Goal: Transaction & Acquisition: Purchase product/service

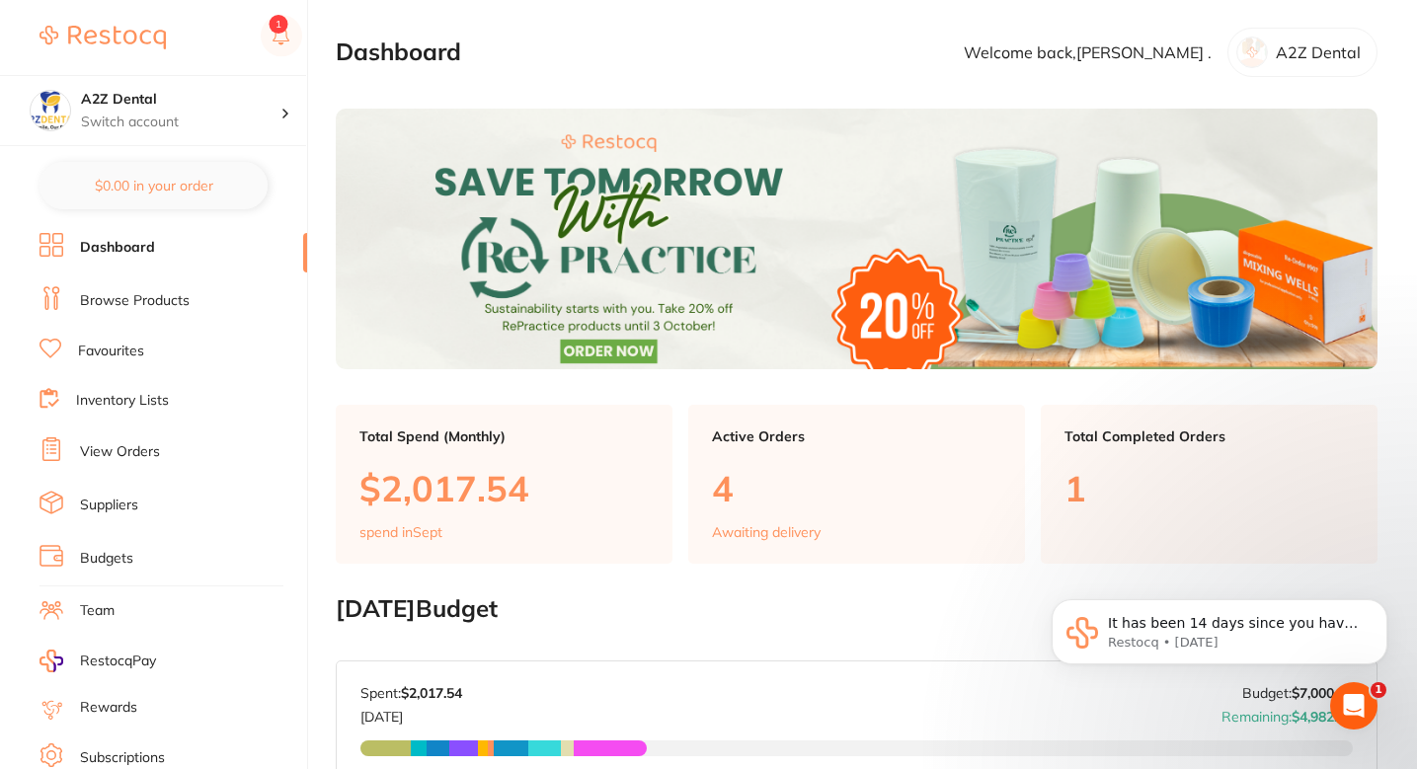
click at [136, 286] on li "Browse Products" at bounding box center [173, 301] width 268 height 30
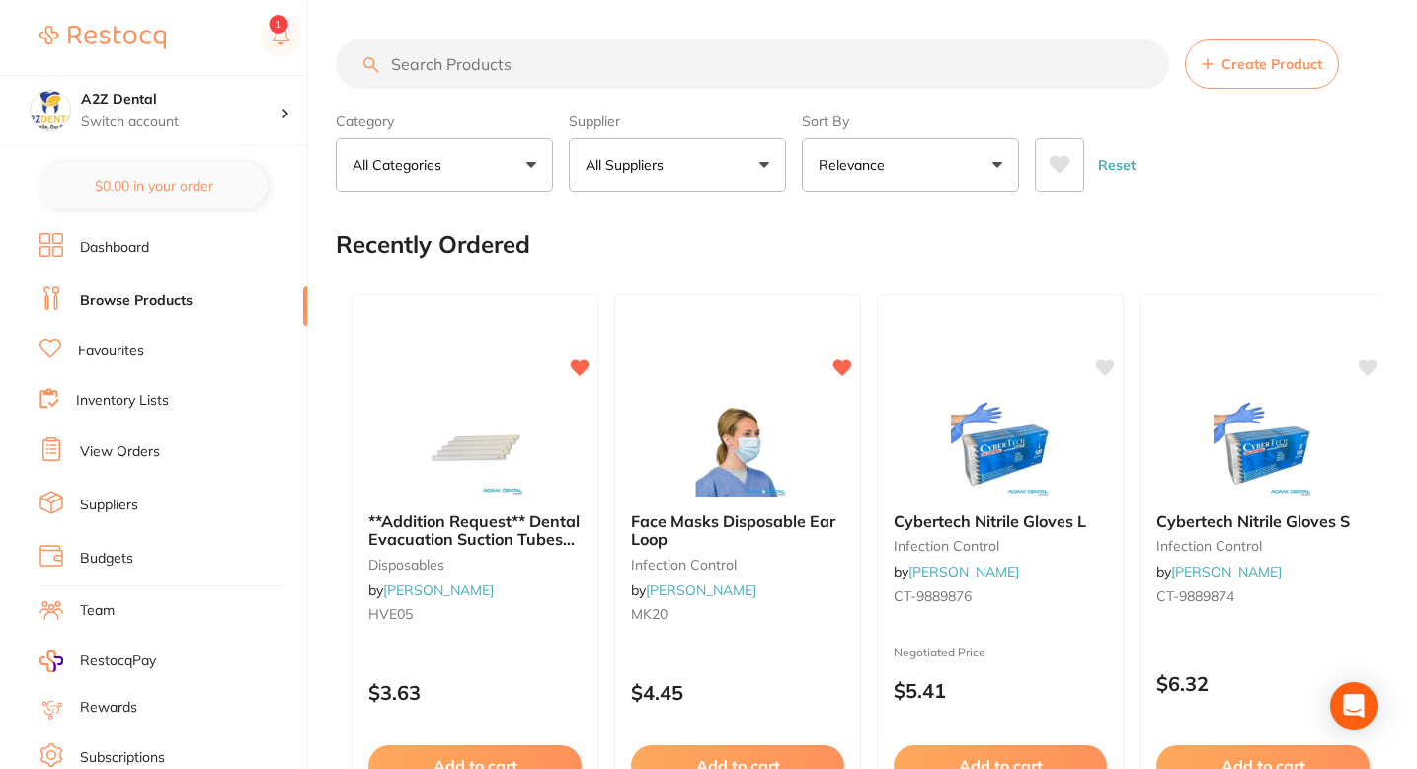
click at [636, 155] on p "All Suppliers" at bounding box center [629, 165] width 86 height 20
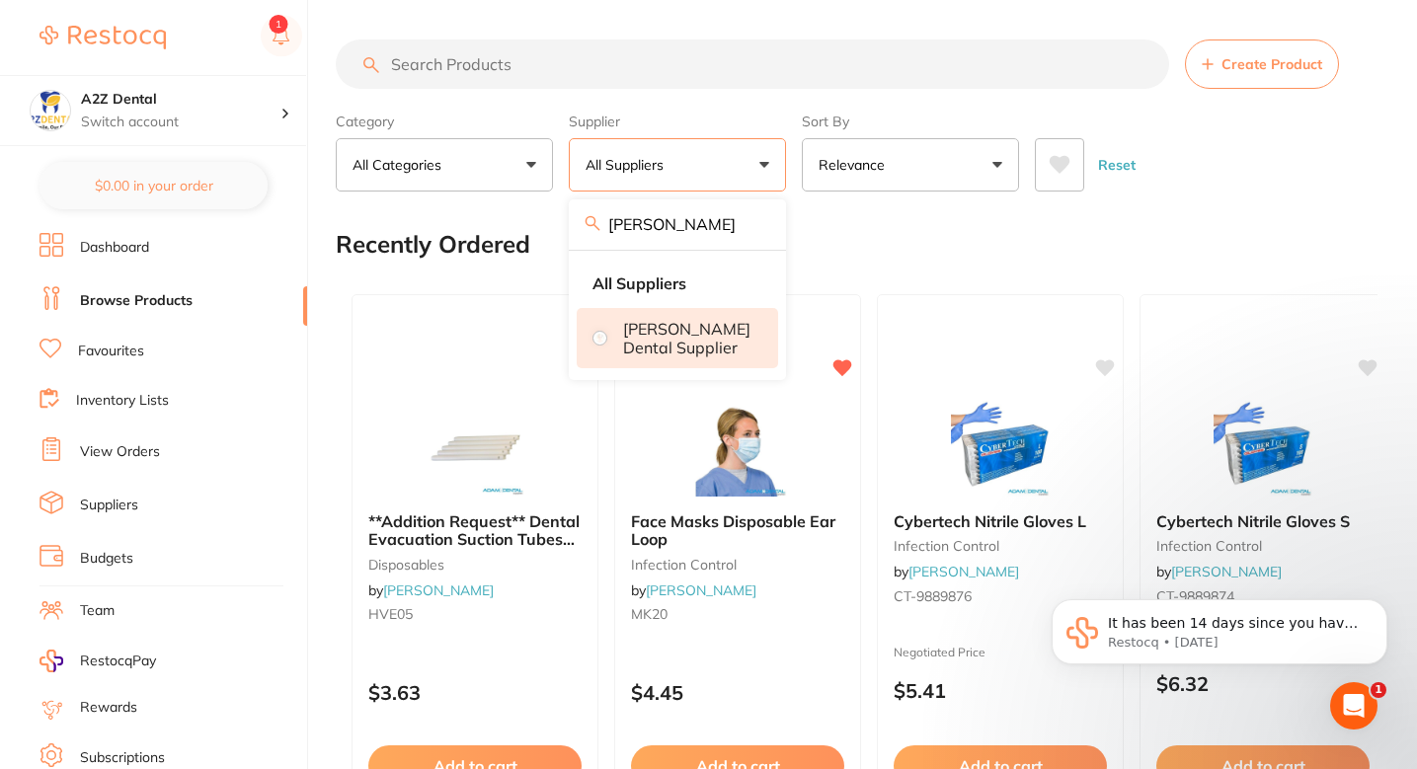
type input "[PERSON_NAME]"
click at [695, 349] on p "[PERSON_NAME] Dental Supplier" at bounding box center [686, 338] width 127 height 37
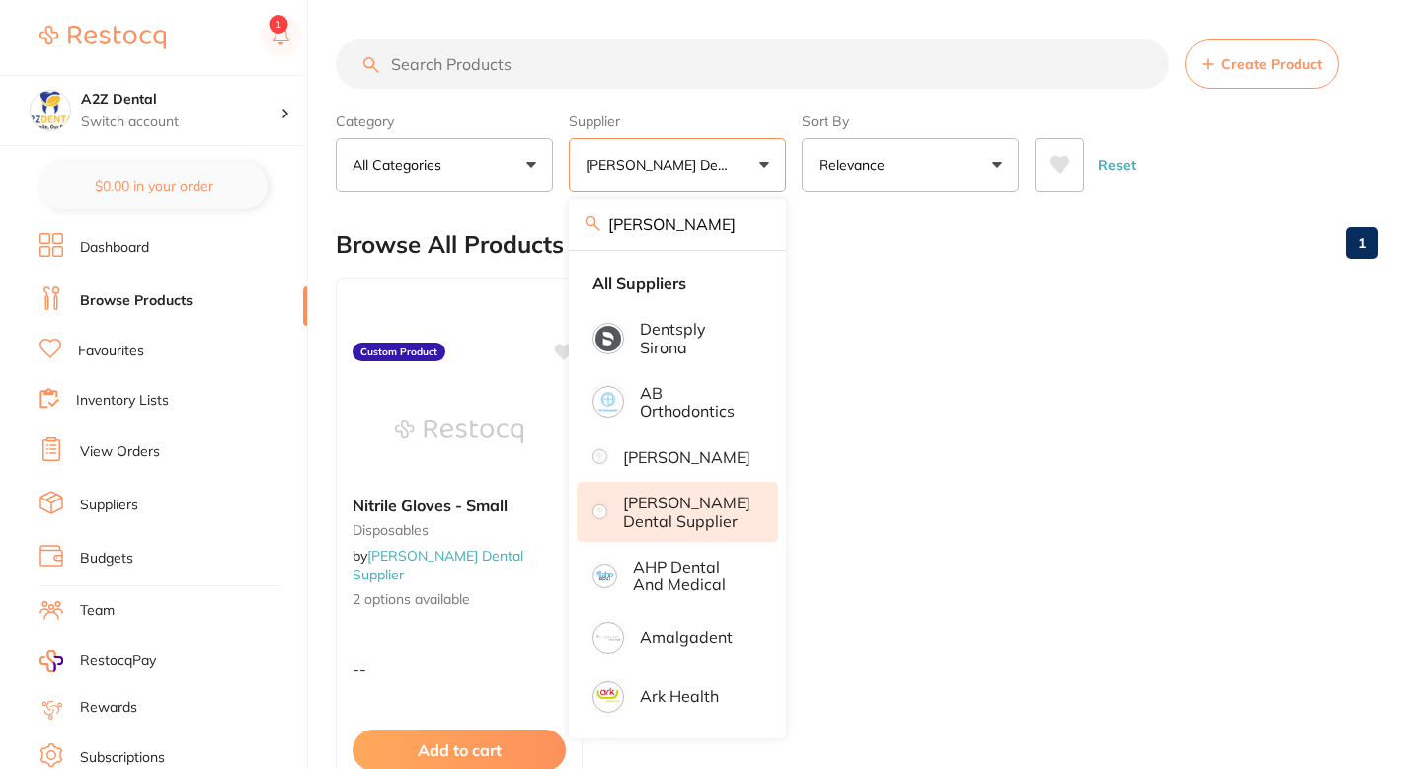
click at [835, 263] on div "Browse All Products 1" at bounding box center [857, 244] width 1042 height 66
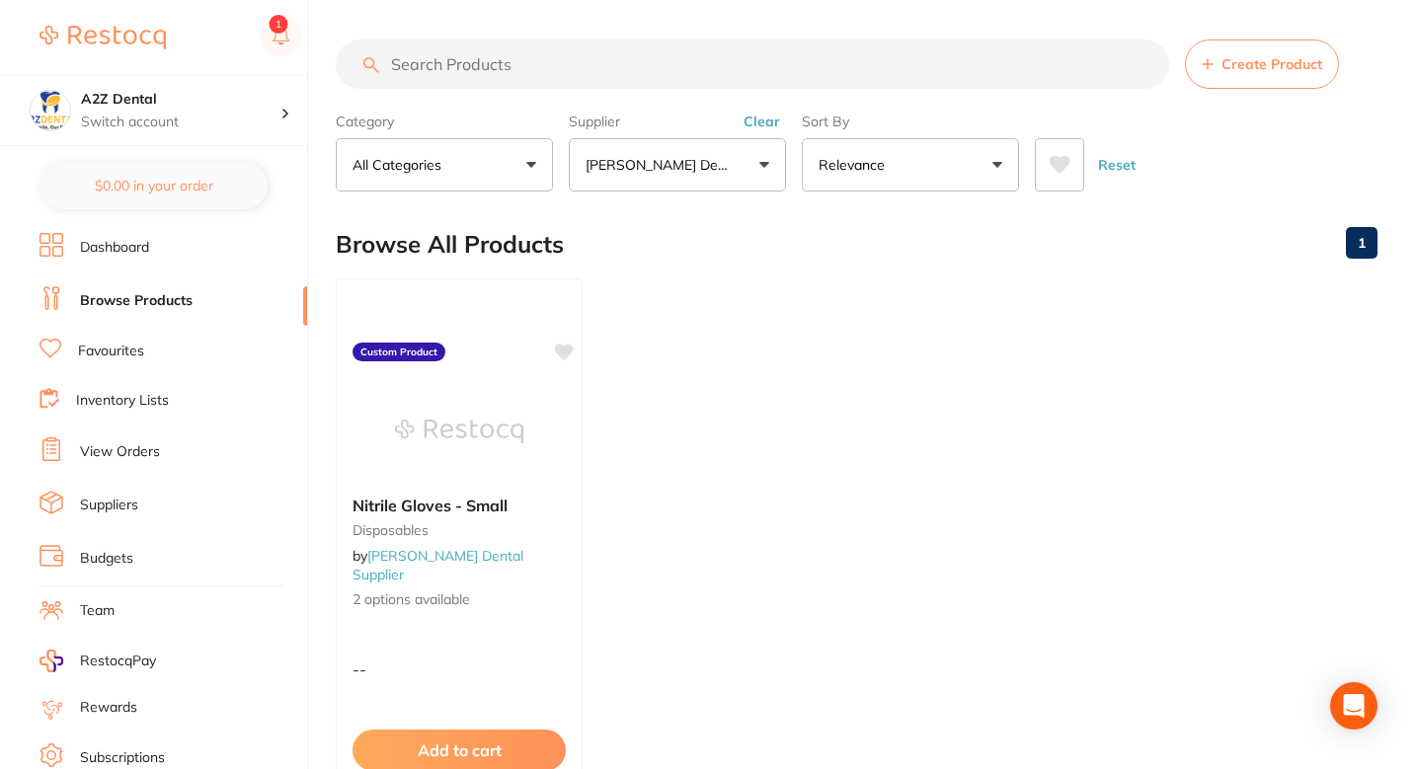
click at [667, 329] on ul "Nitrile Gloves - Small disposables by [PERSON_NAME] Dental Supplier 2 options a…" at bounding box center [857, 562] width 1042 height 568
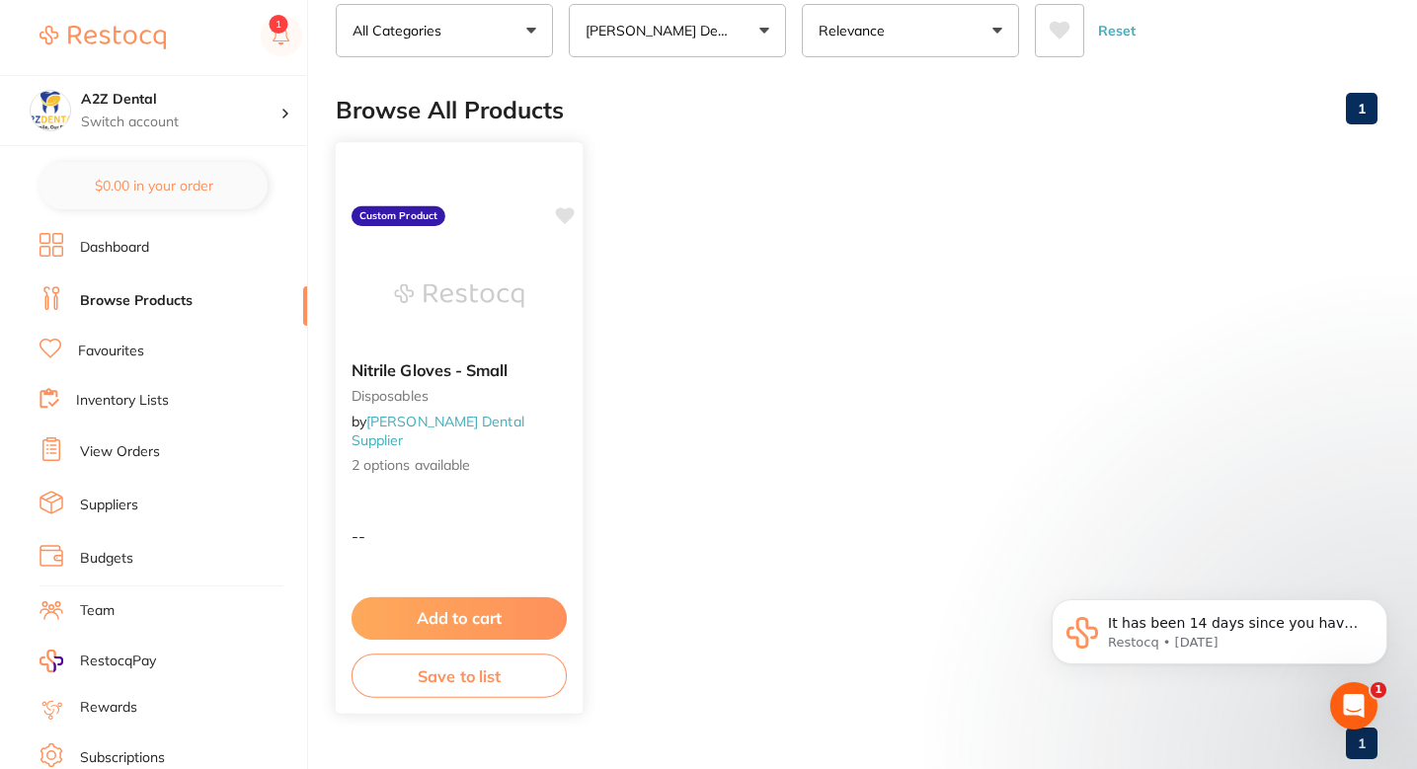
click at [519, 481] on div "Nitrile Gloves - Small disposables by [PERSON_NAME] Dental Supplier 2 options a…" at bounding box center [460, 428] width 250 height 574
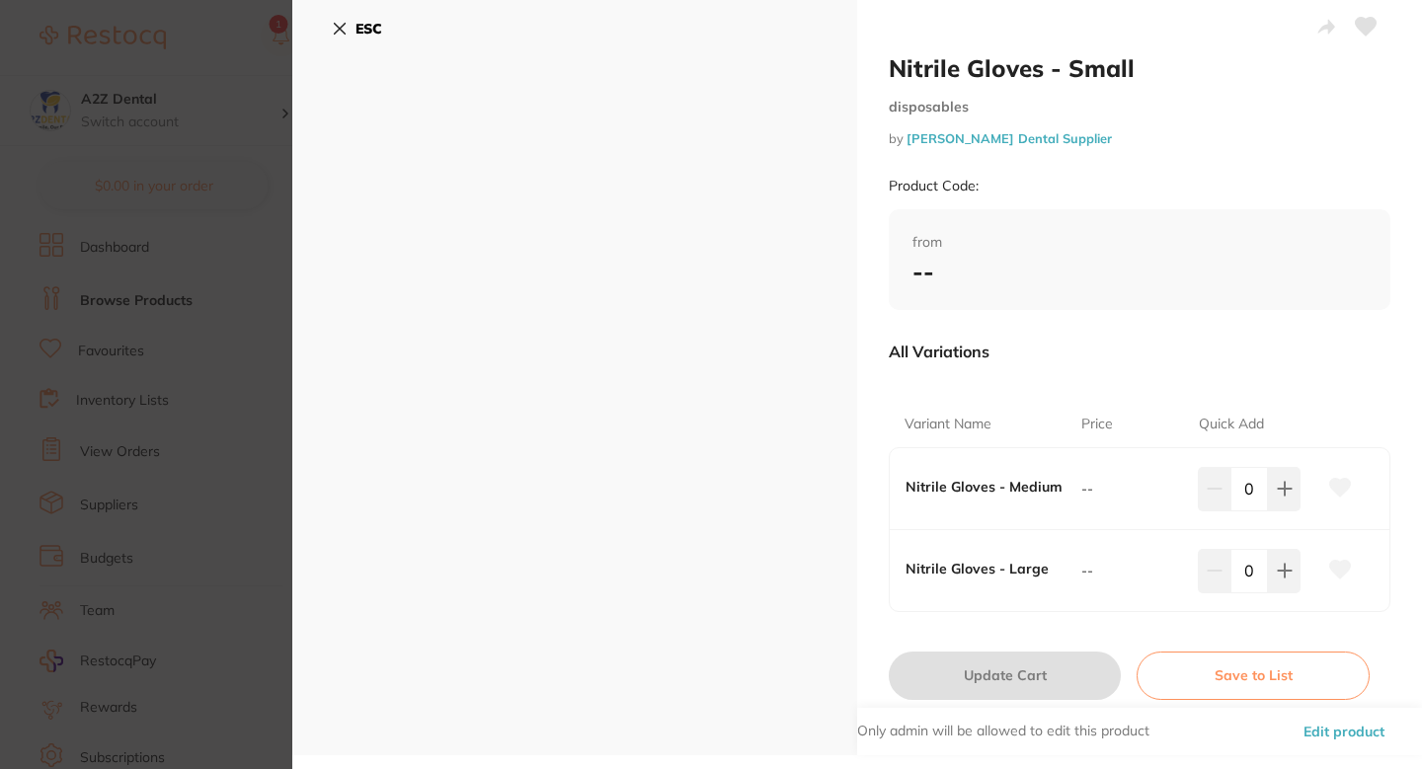
click at [197, 351] on section "Nitrile Gloves - Small disposables by [PERSON_NAME] Dental Supplier Product Cod…" at bounding box center [711, 384] width 1422 height 769
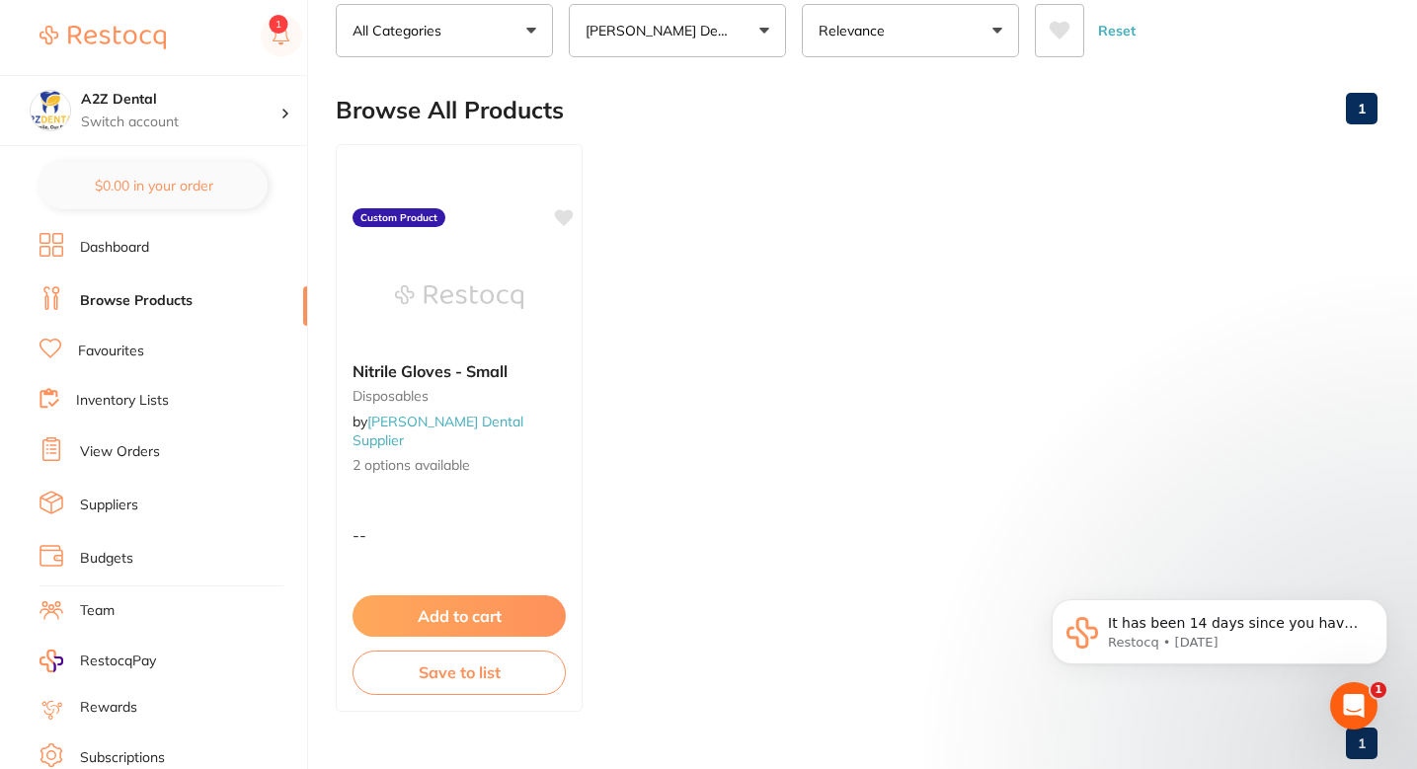
click at [634, 340] on ul "Nitrile Gloves - Small disposables by [PERSON_NAME] Dental Supplier 2 options a…" at bounding box center [857, 428] width 1042 height 568
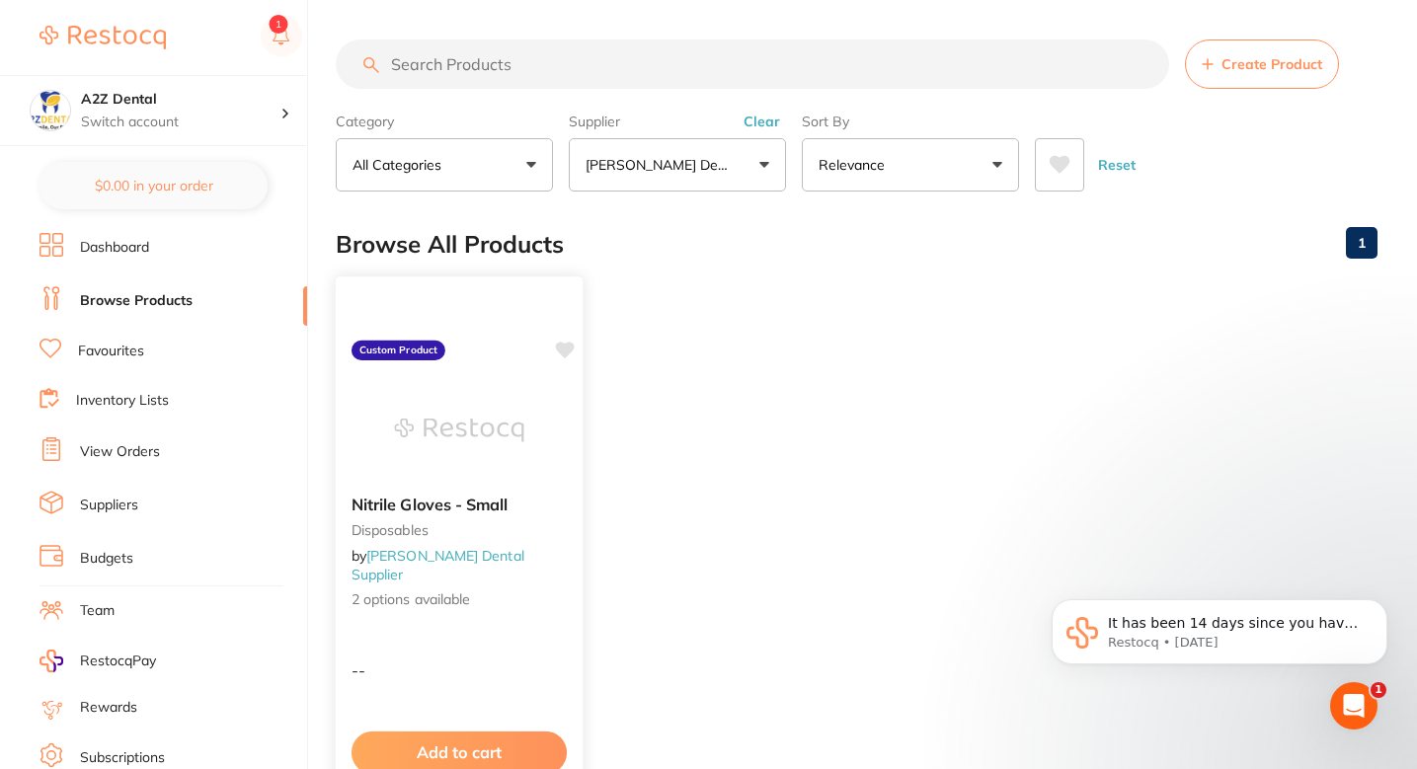
click at [503, 434] on img at bounding box center [458, 430] width 129 height 100
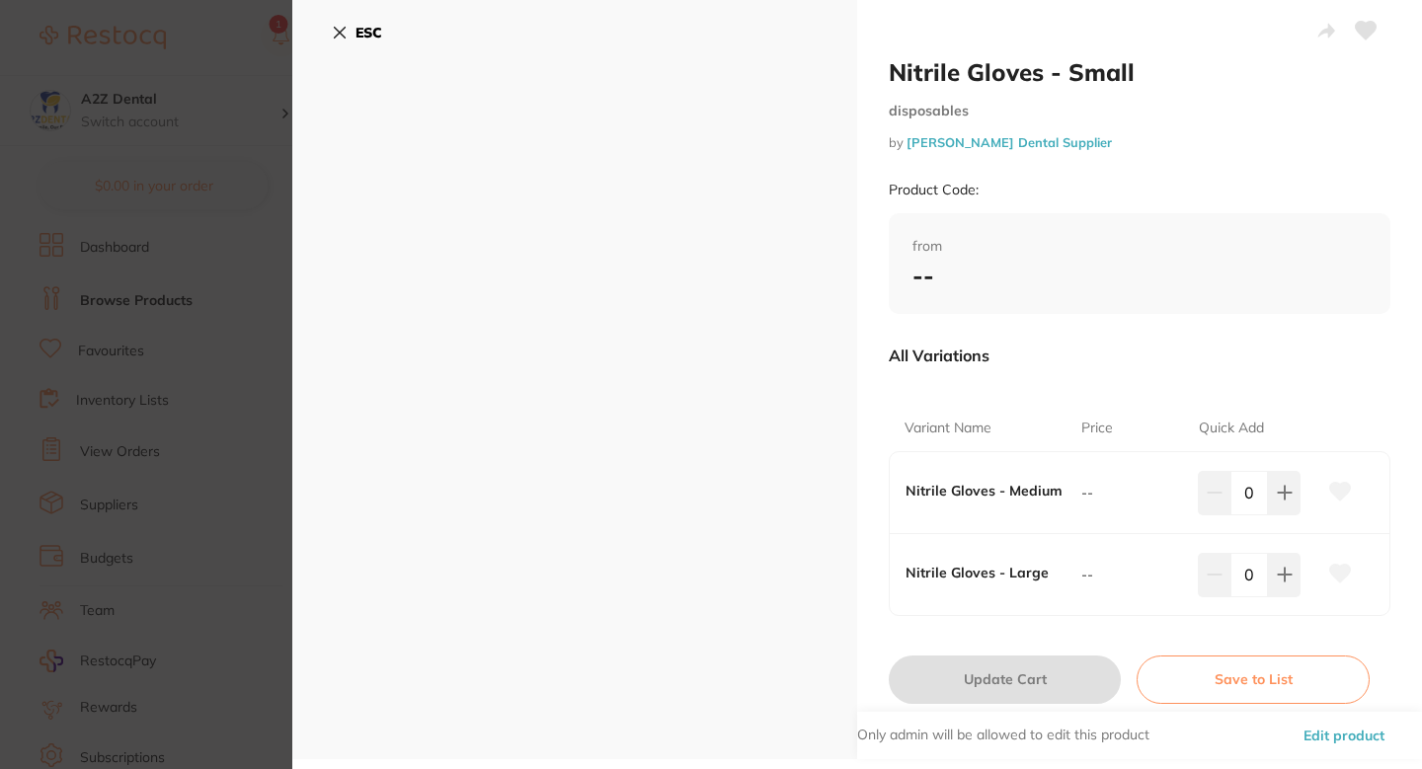
click at [924, 275] on b "--" at bounding box center [923, 276] width 22 height 30
click at [966, 278] on div "--" at bounding box center [1139, 276] width 454 height 30
click at [45, 359] on section "Nitrile Gloves - Small disposables by [PERSON_NAME] Dental Supplier Product Cod…" at bounding box center [711, 384] width 1422 height 769
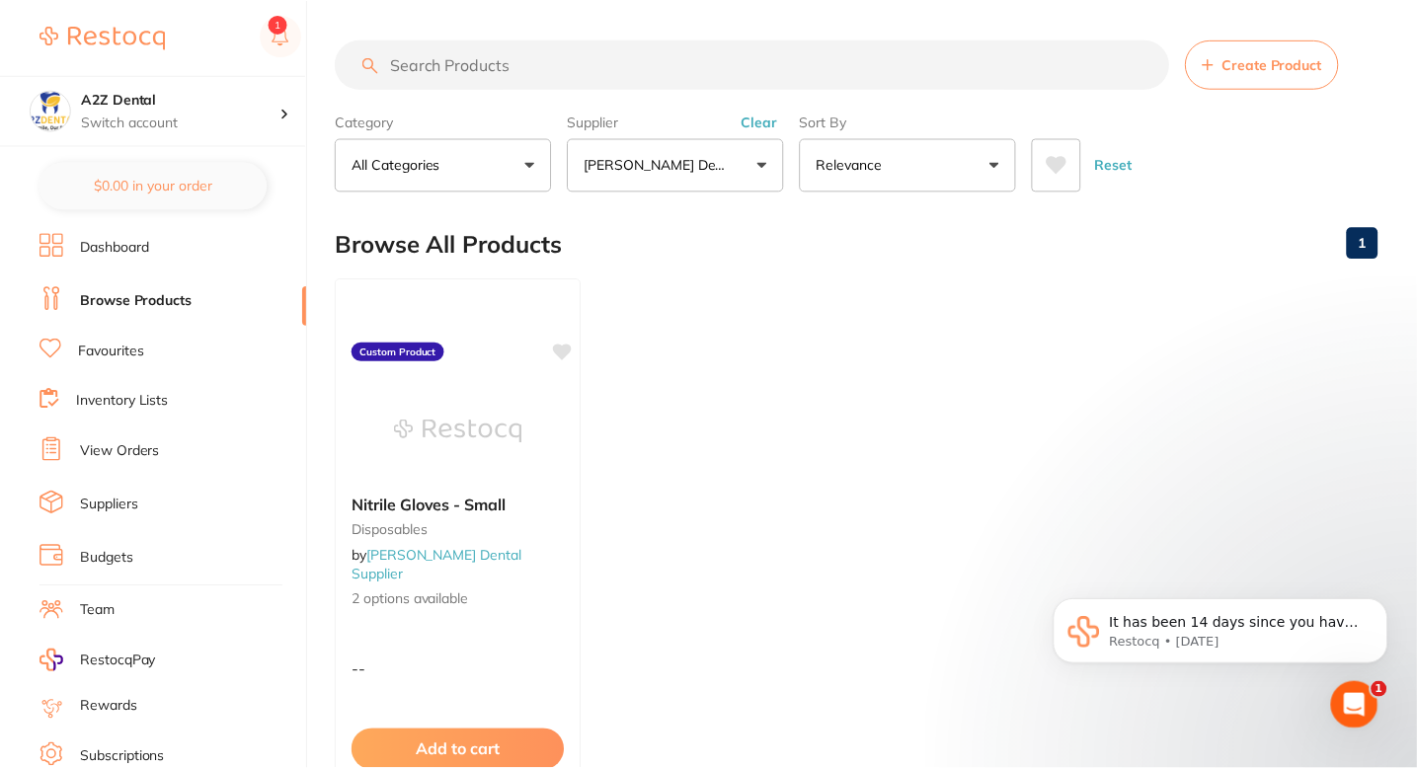
scroll to position [3, 0]
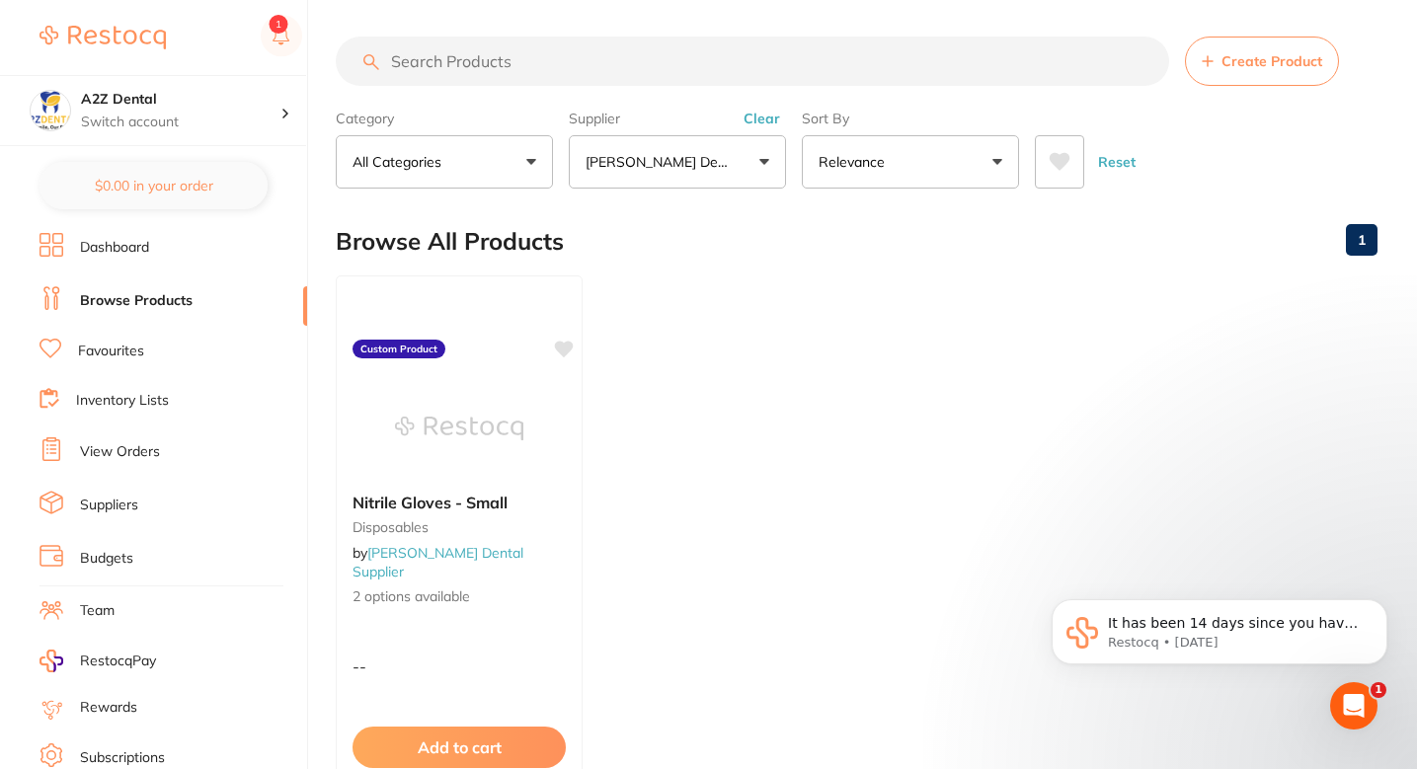
click at [750, 337] on ul "Nitrile Gloves - Small disposables by [PERSON_NAME] Dental Supplier 2 options a…" at bounding box center [857, 560] width 1042 height 568
click at [677, 315] on ul "Nitrile Gloves - Small disposables by [PERSON_NAME] Dental Supplier 2 options a…" at bounding box center [857, 560] width 1042 height 568
click at [625, 392] on ul "Nitrile Gloves - Small disposables by [PERSON_NAME] Dental Supplier 2 options a…" at bounding box center [857, 560] width 1042 height 568
click at [693, 350] on ul "Nitrile Gloves - Small disposables by [PERSON_NAME] Dental Supplier 2 options a…" at bounding box center [857, 560] width 1042 height 568
click at [664, 280] on ul "Nitrile Gloves - Small disposables by [PERSON_NAME] Dental Supplier 2 options a…" at bounding box center [857, 560] width 1042 height 568
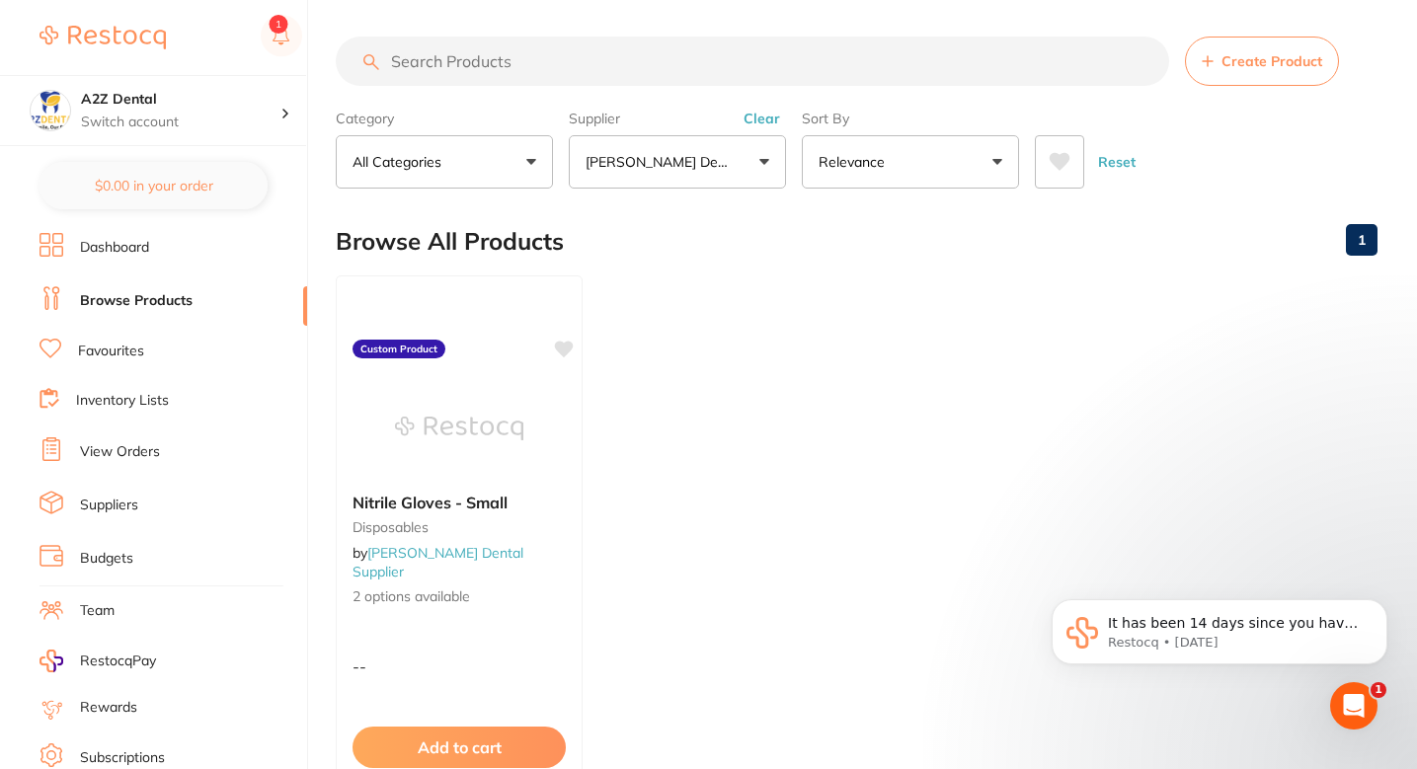
click at [682, 158] on p "[PERSON_NAME] Dental Supplier" at bounding box center [661, 162] width 150 height 20
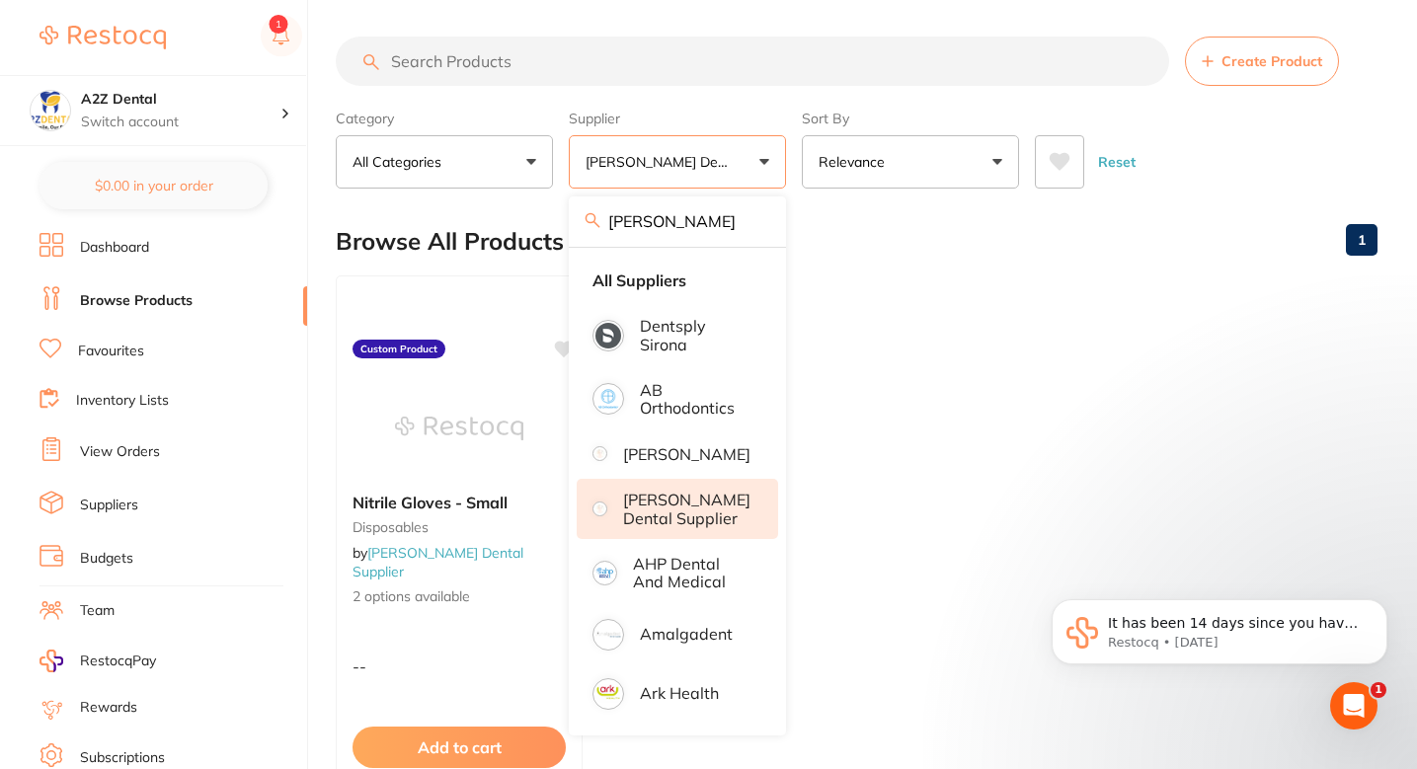
click at [747, 226] on input "[PERSON_NAME]" at bounding box center [677, 221] width 217 height 49
click at [736, 223] on input "[PERSON_NAME]" at bounding box center [677, 221] width 217 height 49
click at [850, 246] on div "Browse All Products 1" at bounding box center [857, 241] width 1042 height 66
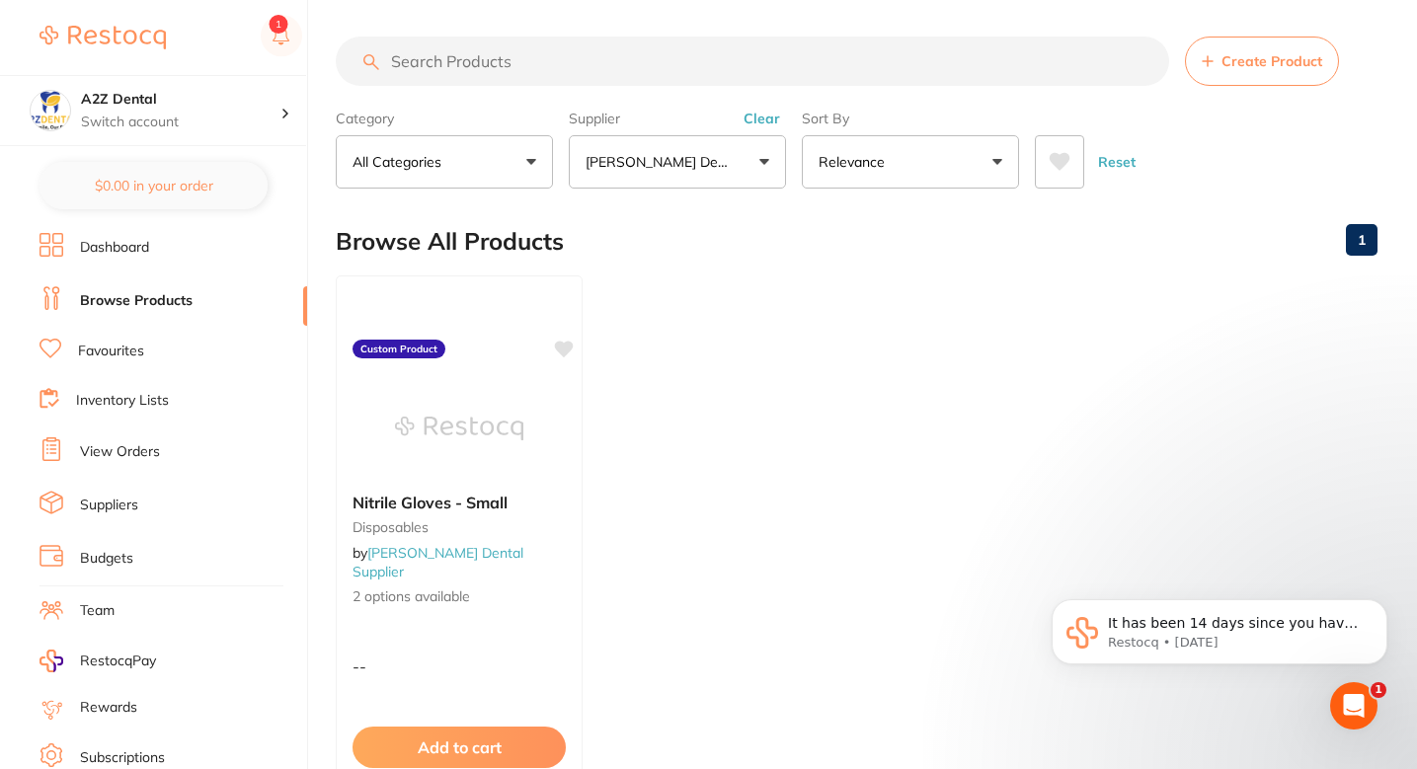
click at [1270, 41] on button "Create Product" at bounding box center [1262, 61] width 154 height 49
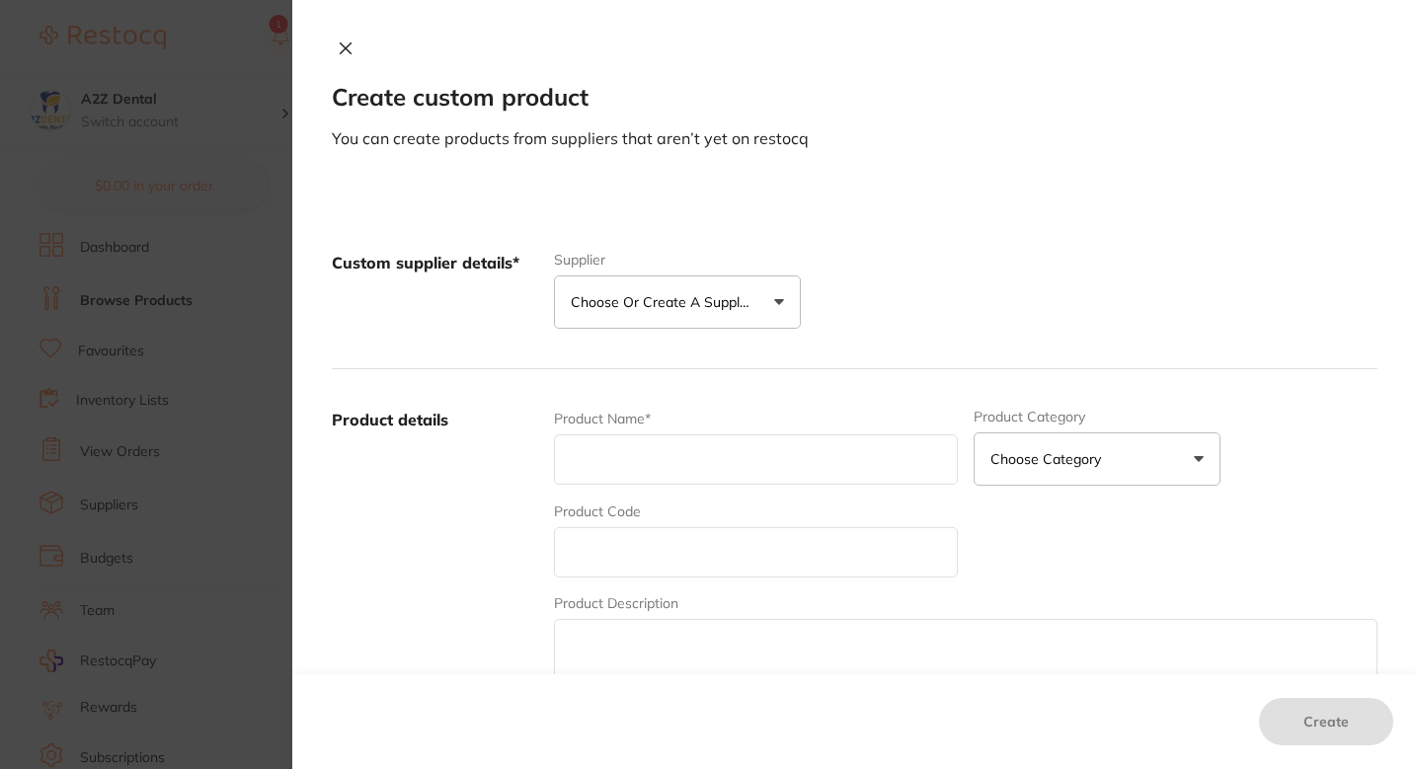
click at [701, 302] on p "Choose or create a supplier" at bounding box center [665, 302] width 188 height 20
click at [851, 315] on div "Custom supplier details* Supplier Choose or create a supplier Create custom sup…" at bounding box center [855, 290] width 1046 height 157
click at [814, 251] on div "Custom supplier details* Supplier Choose or create a supplier Create custom sup…" at bounding box center [855, 290] width 1046 height 157
click at [764, 239] on div "Custom supplier details* Supplier Choose or create a supplier Create custom sup…" at bounding box center [855, 290] width 1046 height 157
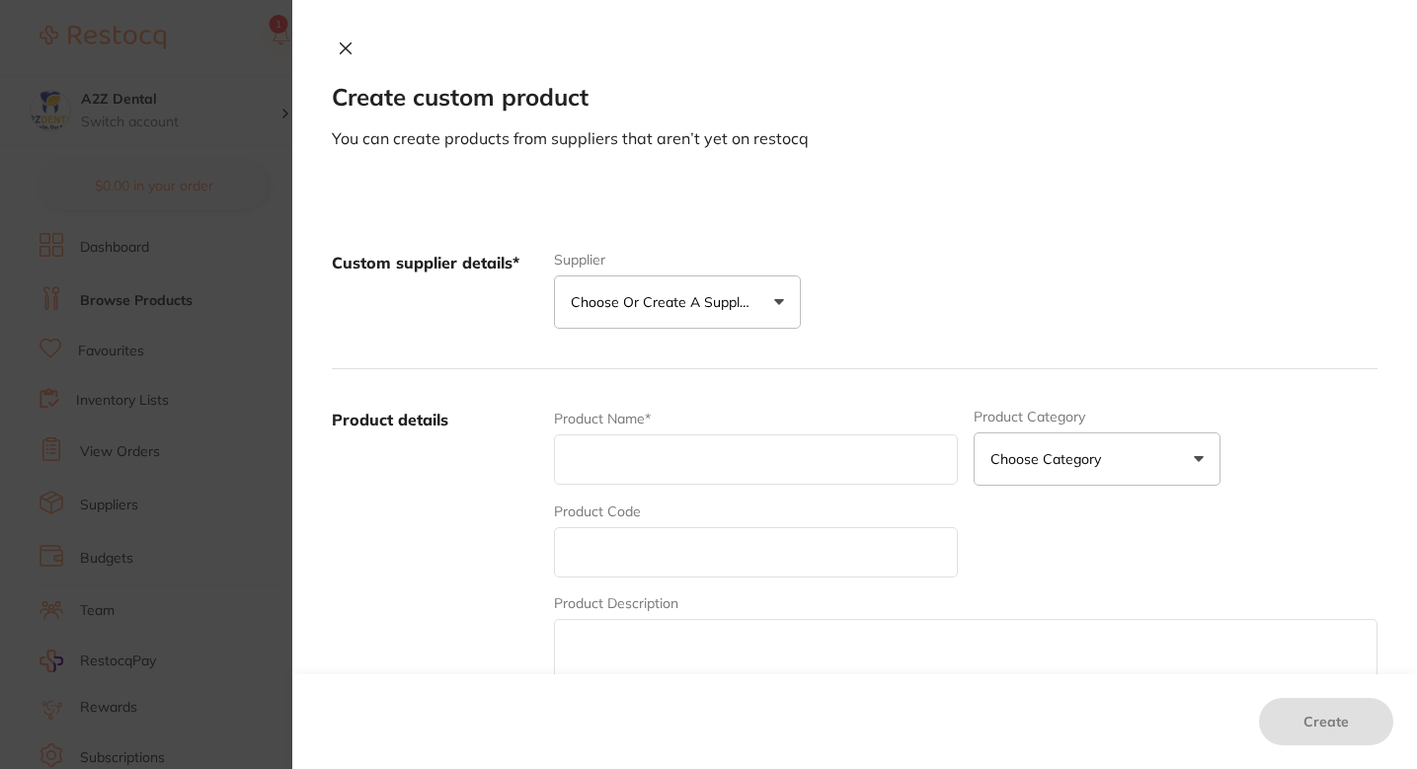
click at [483, 347] on div "Custom supplier details* Supplier Choose or create a supplier Create custom sup…" at bounding box center [855, 290] width 1046 height 157
click at [216, 349] on section "Create custom product You can create products from suppliers that aren’t yet on…" at bounding box center [708, 384] width 1417 height 769
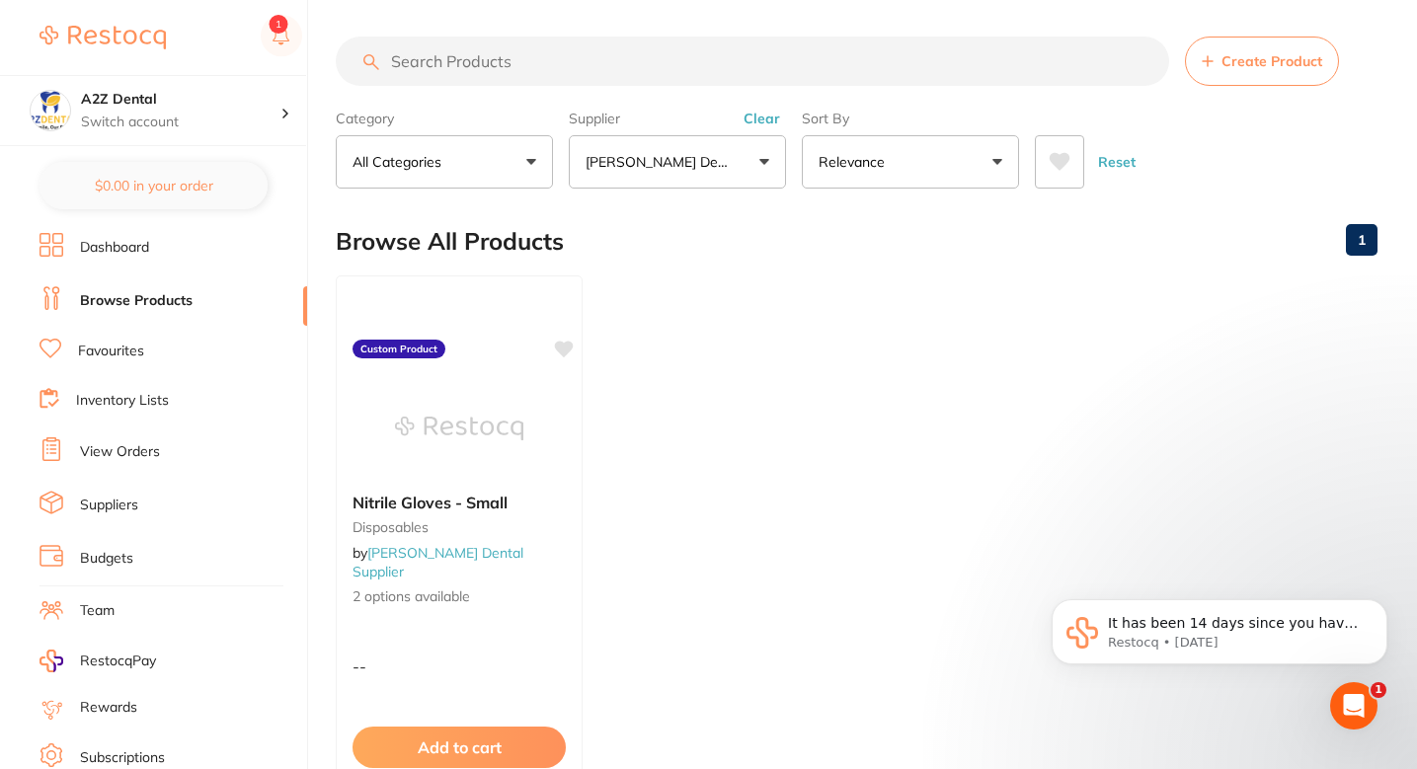
click at [726, 314] on ul "Nitrile Gloves - Small disposables by [PERSON_NAME] Dental Supplier 2 options a…" at bounding box center [857, 560] width 1042 height 568
click at [738, 395] on ul "Nitrile Gloves - Small disposables by [PERSON_NAME] Dental Supplier 2 options a…" at bounding box center [857, 560] width 1042 height 568
click at [634, 400] on ul "Nitrile Gloves - Small disposables by [PERSON_NAME] Dental Supplier 2 options a…" at bounding box center [857, 560] width 1042 height 568
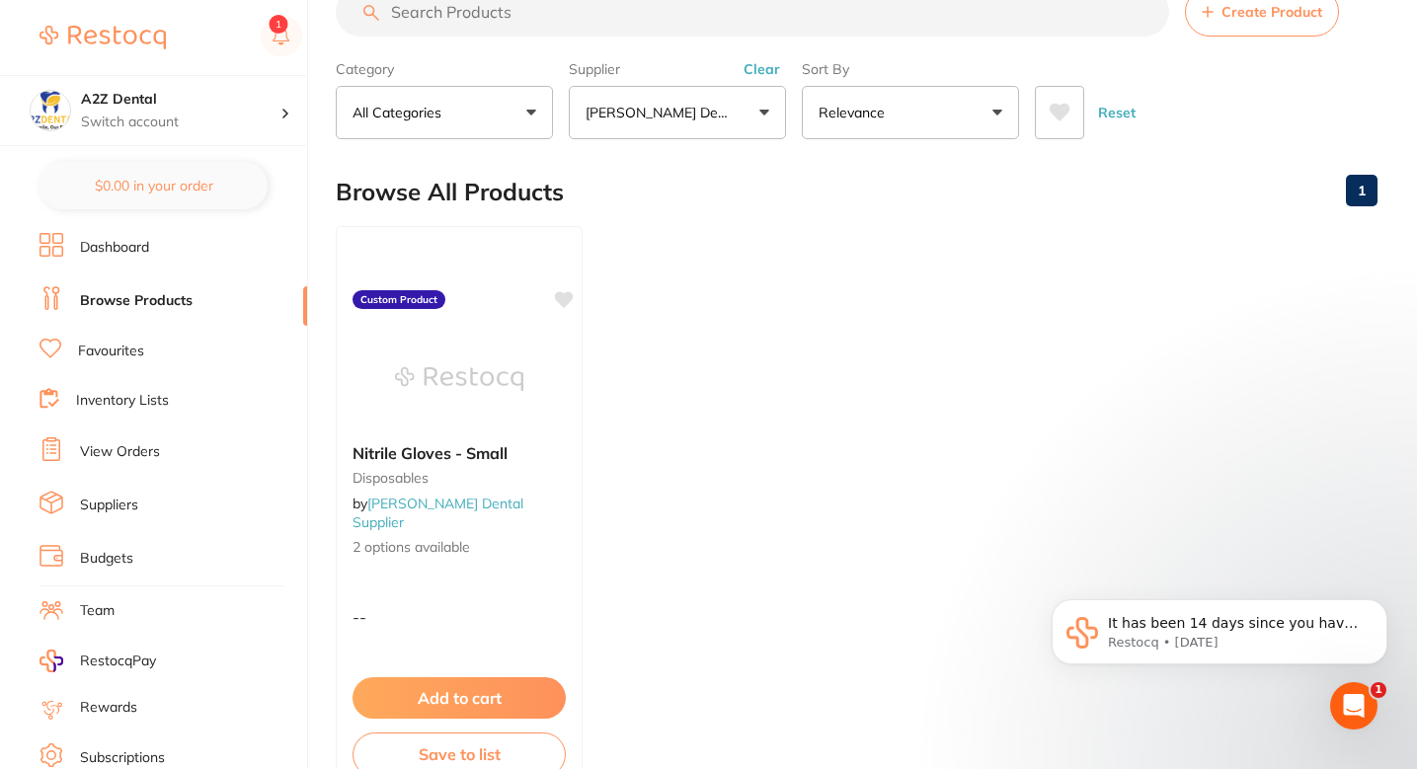
scroll to position [10, 0]
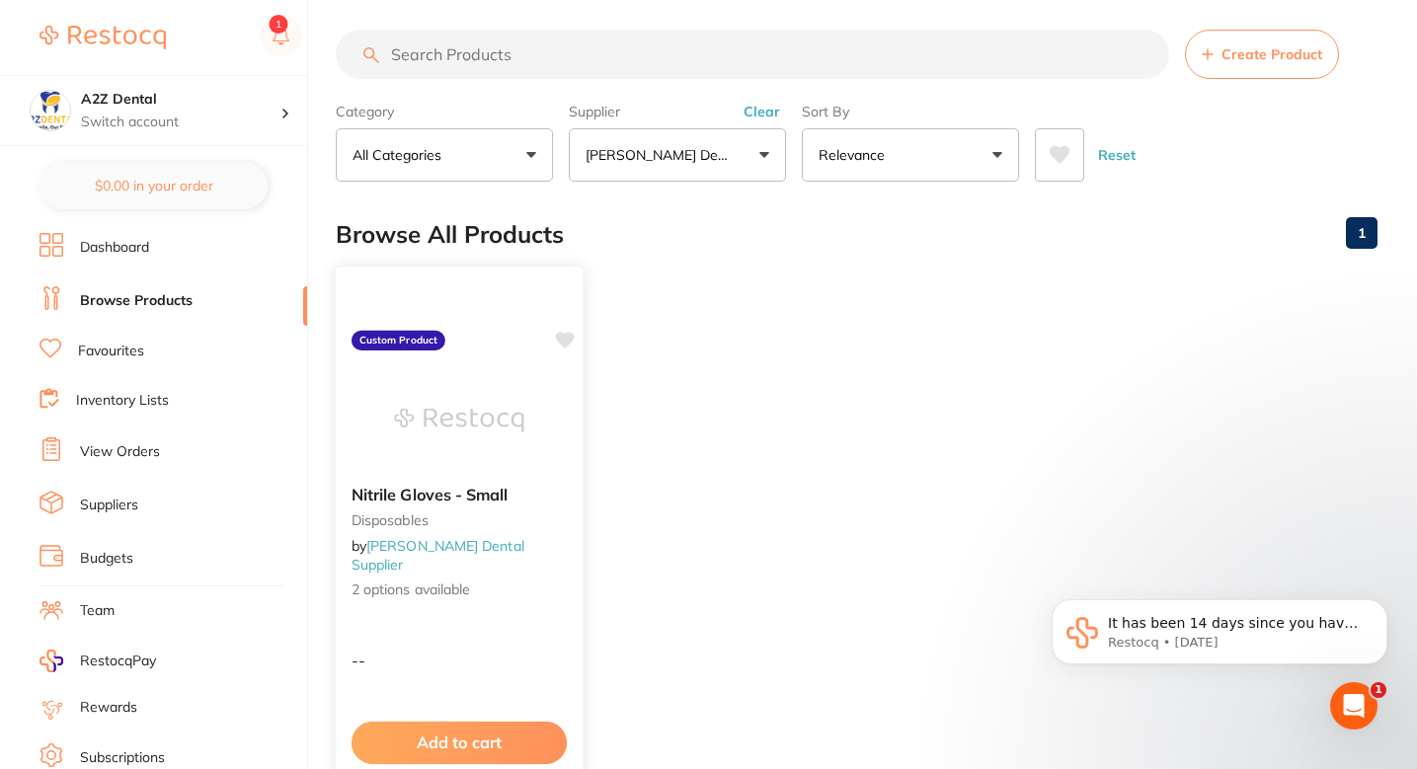
click at [504, 446] on img at bounding box center [458, 420] width 129 height 100
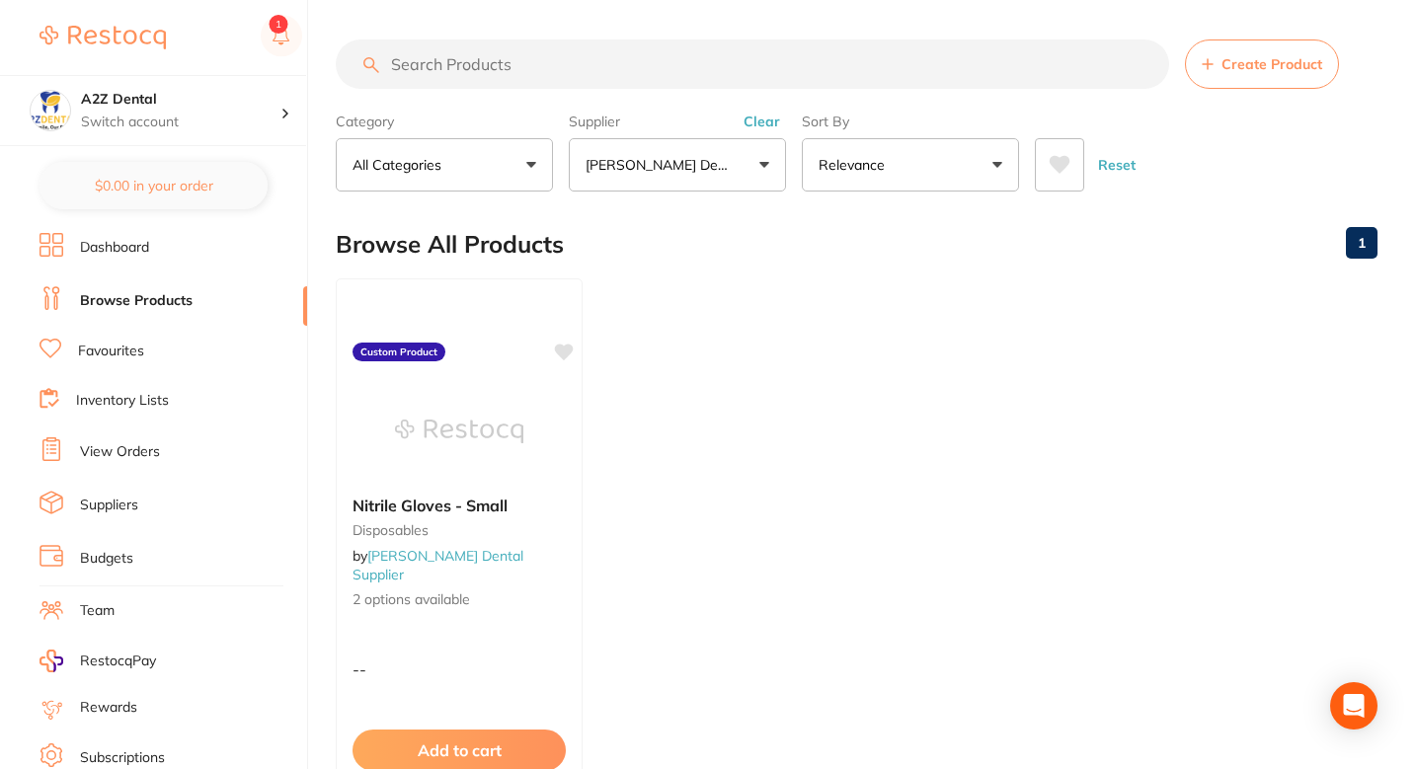
click at [689, 339] on ul "Nitrile Gloves - Small disposables by [PERSON_NAME] Dental Supplier 2 options a…" at bounding box center [857, 562] width 1042 height 568
click at [692, 190] on button "[PERSON_NAME] Dental Supplier" at bounding box center [677, 164] width 217 height 53
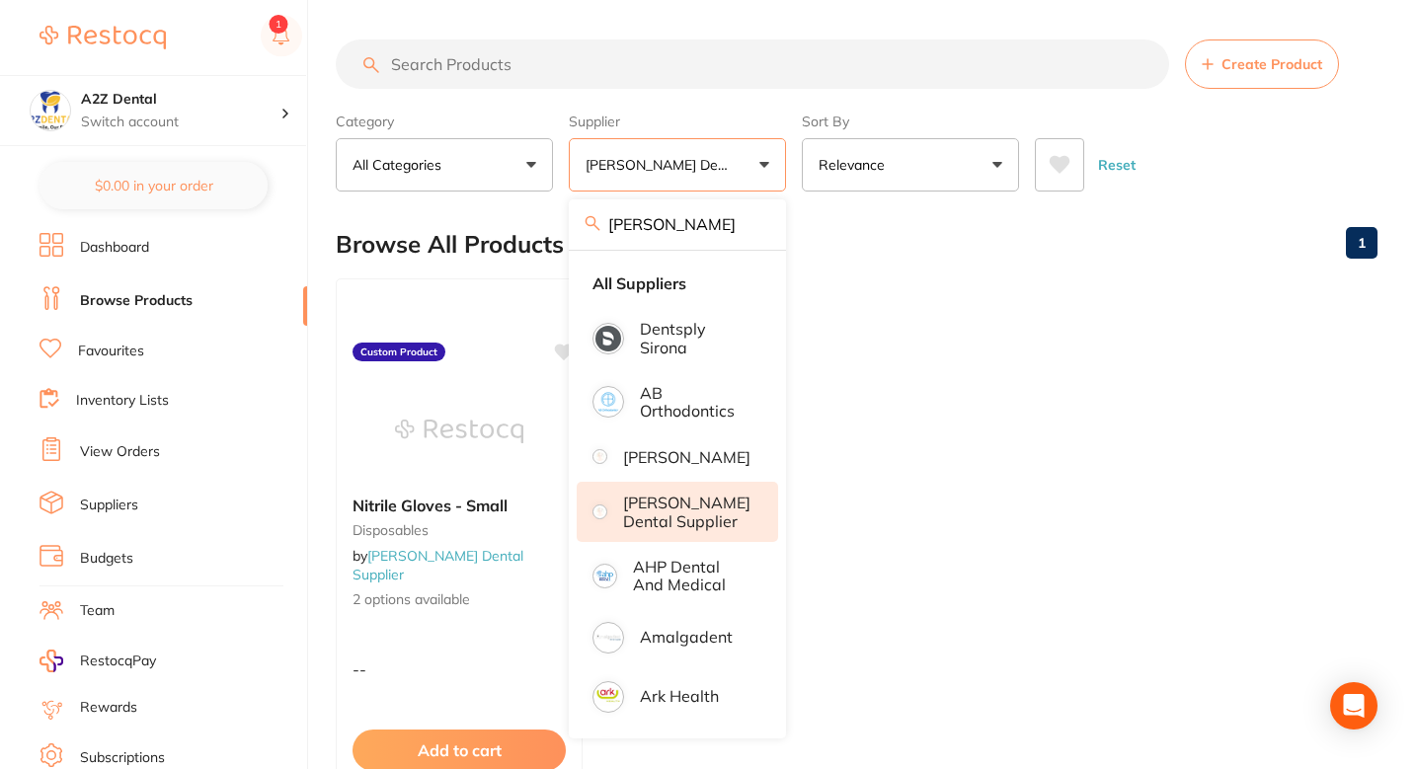
click at [756, 215] on input "[PERSON_NAME]" at bounding box center [677, 223] width 217 height 49
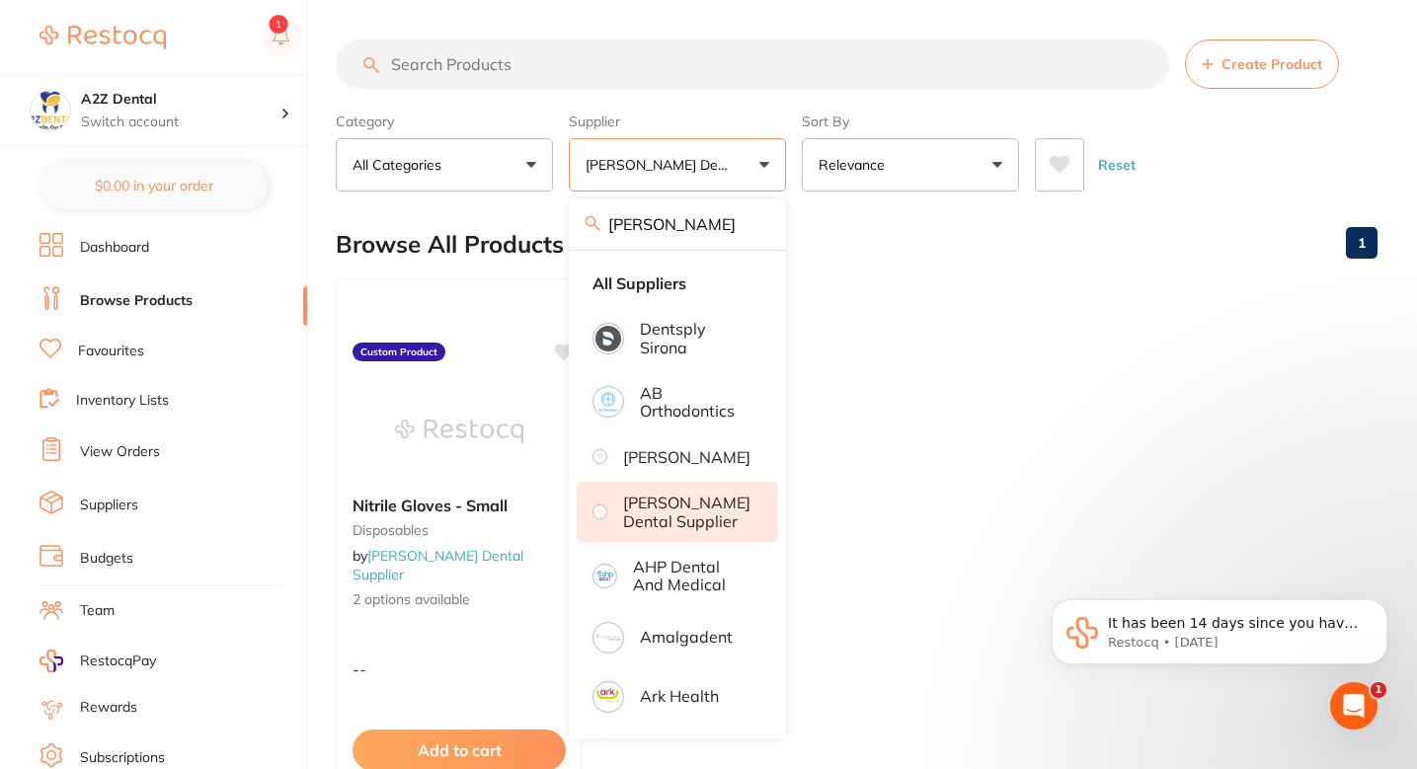
click at [989, 256] on div "Browse All Products 1" at bounding box center [857, 244] width 1042 height 66
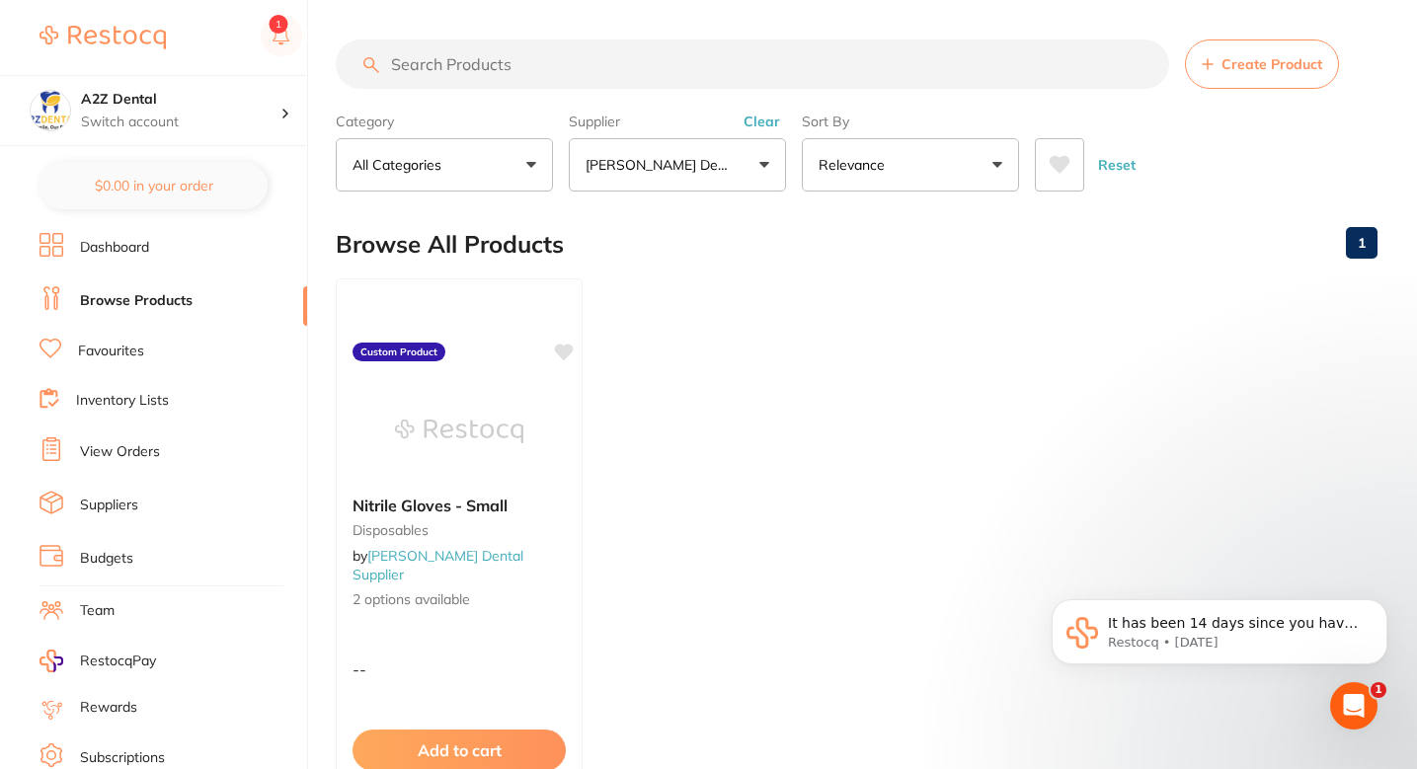
click at [1264, 34] on main "Create Product Category All Categories All Categories disposables Clear Categor…" at bounding box center [876, 474] width 1081 height 949
click at [1254, 58] on span "Create Product" at bounding box center [1272, 64] width 101 height 16
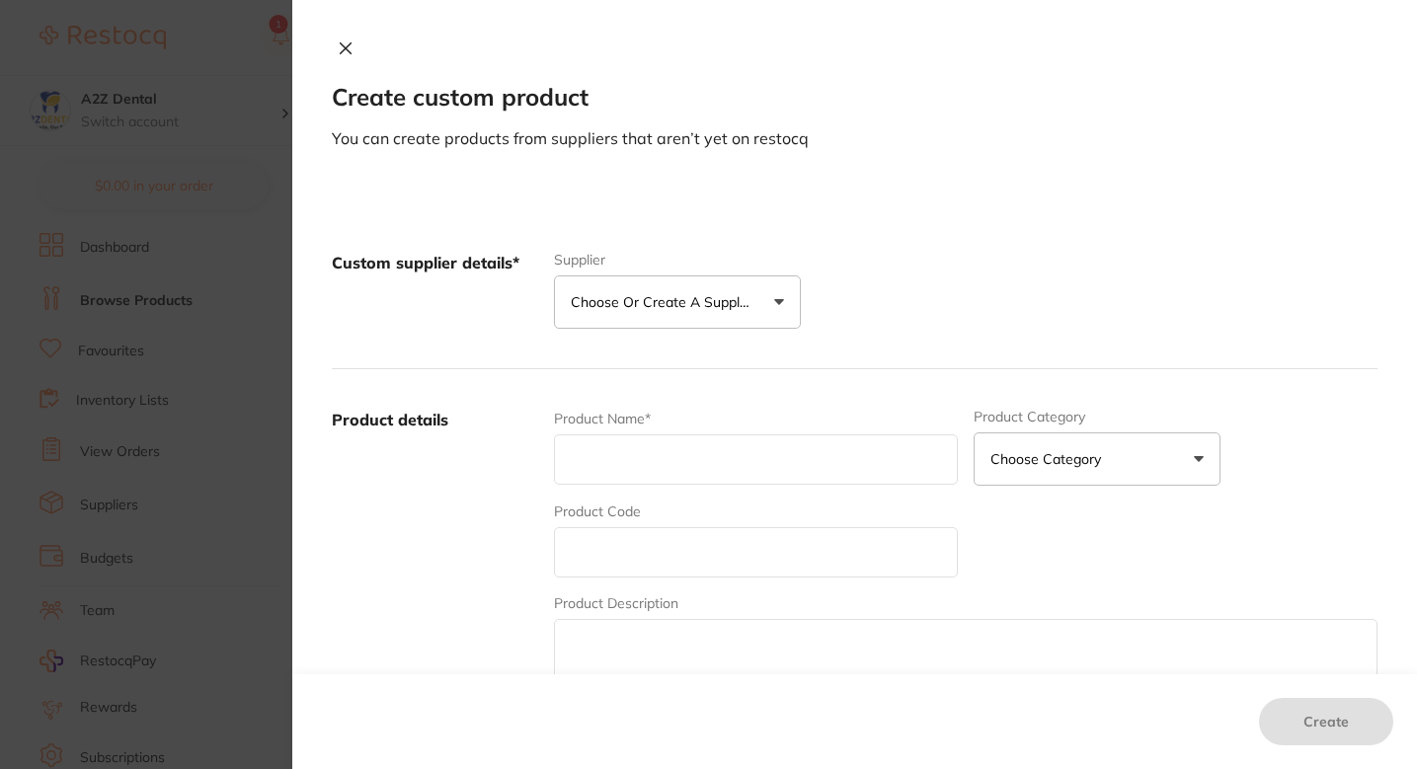
click at [766, 306] on button "Choose or create a supplier" at bounding box center [677, 302] width 247 height 53
click at [252, 503] on section "Create custom product You can create products from suppliers that aren’t yet on…" at bounding box center [708, 384] width 1417 height 769
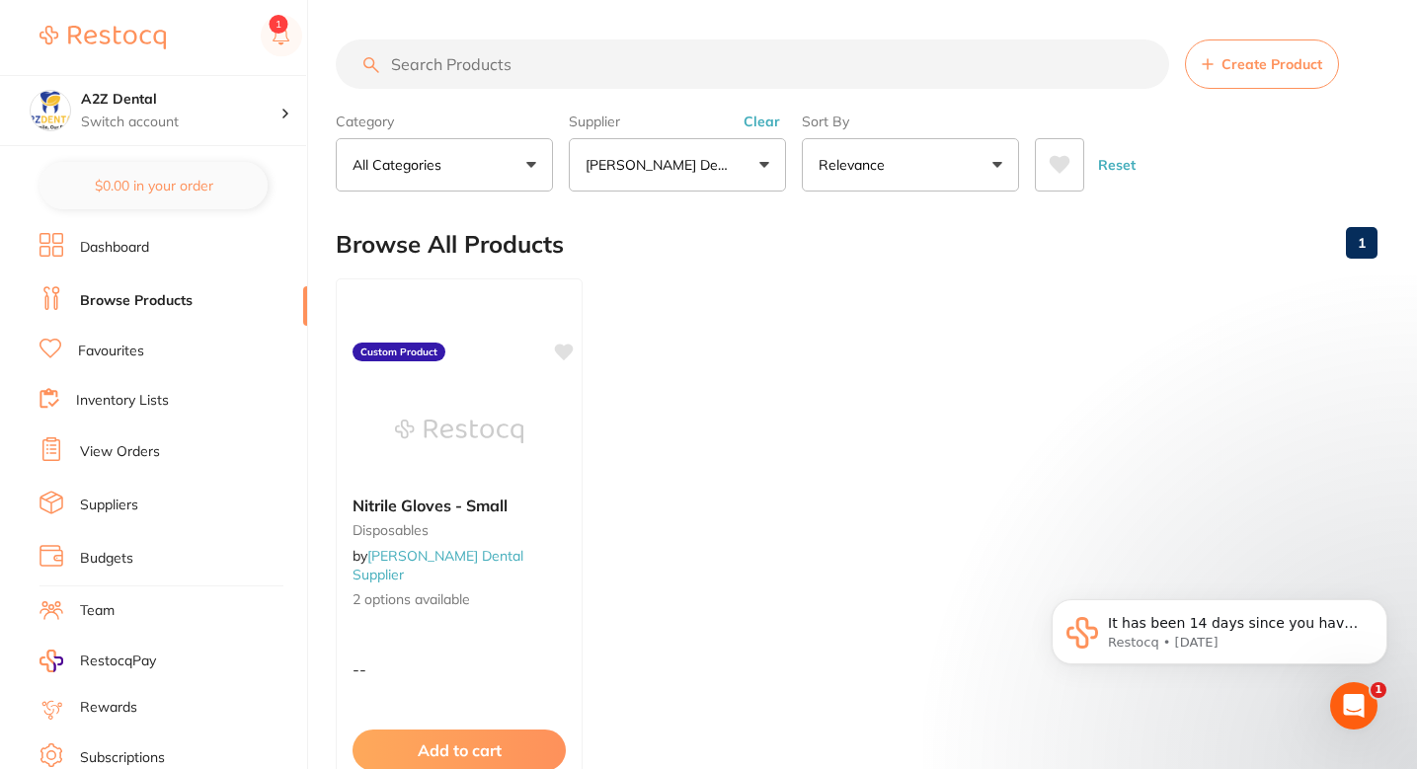
click at [648, 330] on ul "Nitrile Gloves - Small disposables by [PERSON_NAME] Dental Supplier 2 options a…" at bounding box center [857, 562] width 1042 height 568
click at [685, 213] on div "Browse All Products 1" at bounding box center [857, 244] width 1042 height 66
click at [681, 160] on p "[PERSON_NAME] Dental Supplier" at bounding box center [661, 165] width 150 height 20
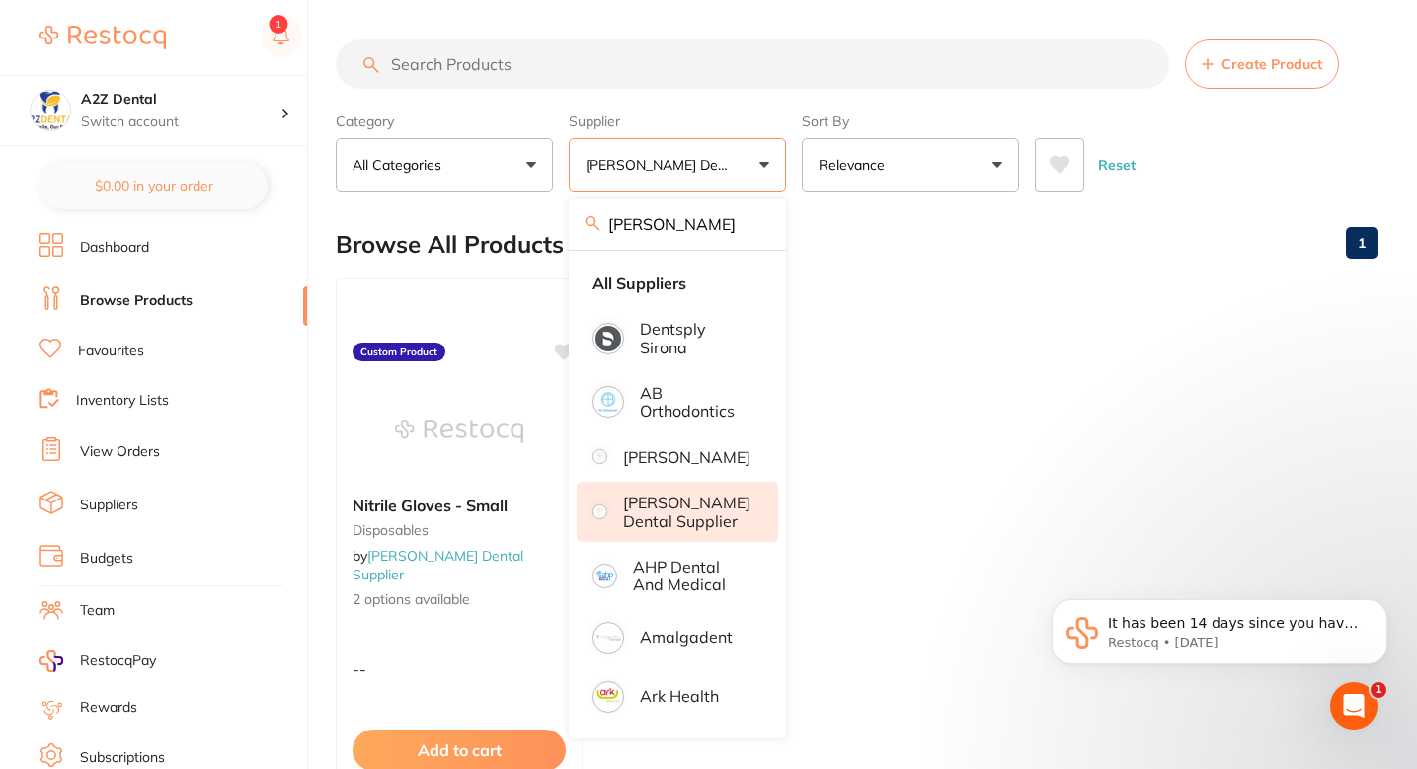
click at [863, 311] on ul "Nitrile Gloves - Small disposables by [PERSON_NAME] Dental Supplier 2 options a…" at bounding box center [857, 562] width 1042 height 568
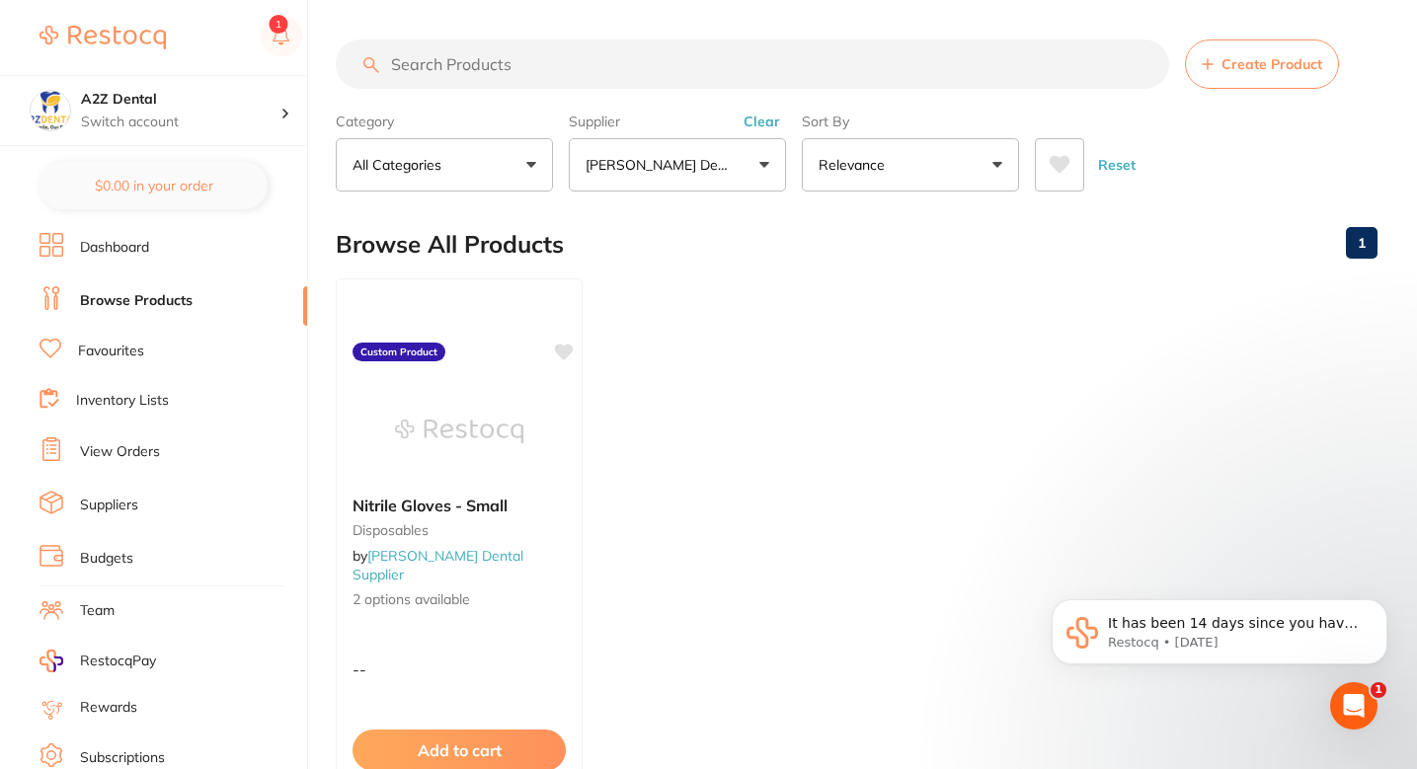
click at [781, 284] on ul "Nitrile Gloves - Small disposables by [PERSON_NAME] Dental Supplier 2 options a…" at bounding box center [857, 562] width 1042 height 568
click at [678, 335] on ul "Nitrile Gloves - Small disposables by [PERSON_NAME] Dental Supplier 2 options a…" at bounding box center [857, 562] width 1042 height 568
click at [842, 365] on ul "Nitrile Gloves - Small disposables by [PERSON_NAME] Dental Supplier 2 options a…" at bounding box center [857, 562] width 1042 height 568
click at [811, 328] on ul "Nitrile Gloves - Small disposables by [PERSON_NAME] Dental Supplier 2 options a…" at bounding box center [857, 562] width 1042 height 568
click at [753, 358] on ul "Nitrile Gloves - Small disposables by [PERSON_NAME] Dental Supplier 2 options a…" at bounding box center [857, 562] width 1042 height 568
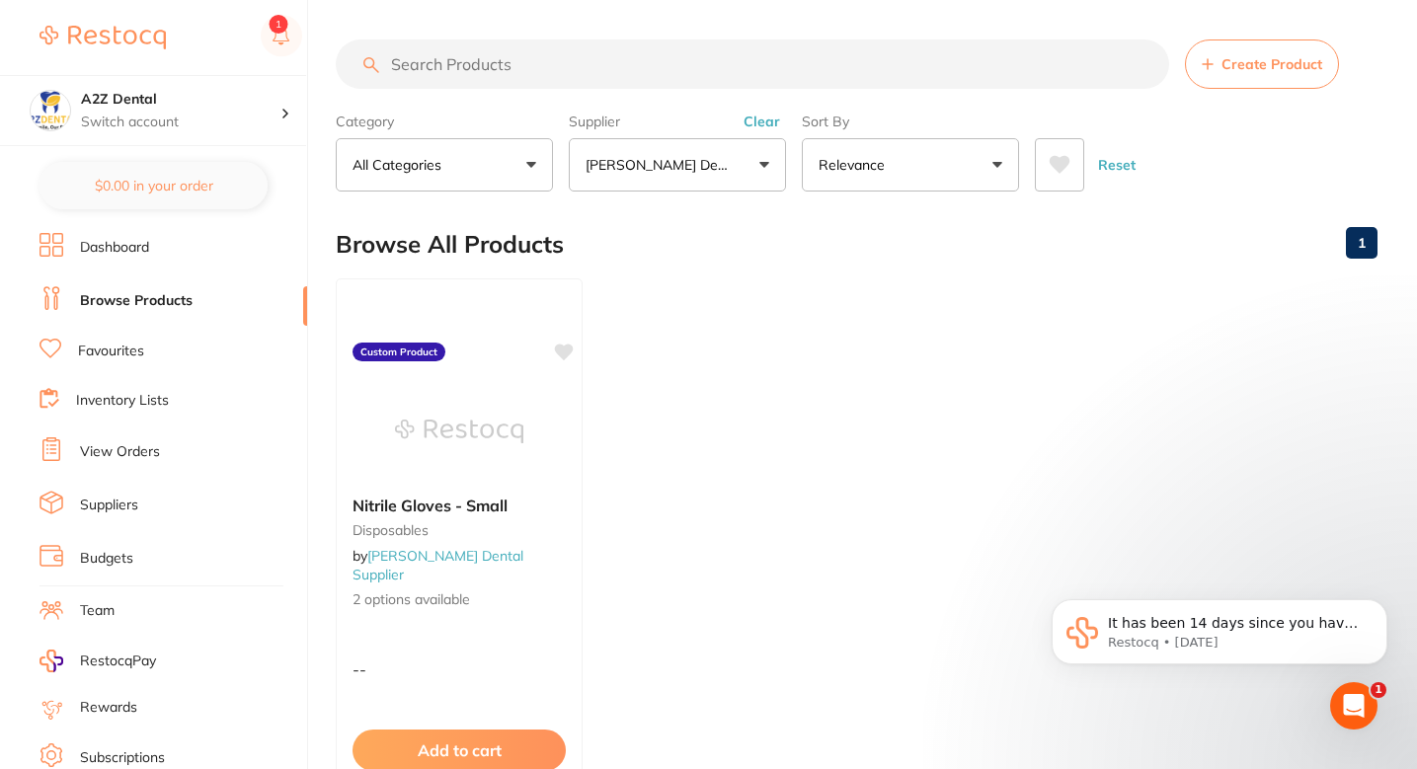
click at [716, 279] on ul "Nitrile Gloves - Small disposables by [PERSON_NAME] Dental Supplier 2 options a…" at bounding box center [857, 562] width 1042 height 568
click at [900, 120] on label "Sort By" at bounding box center [910, 122] width 217 height 18
click at [791, 313] on ul "Nitrile Gloves - Small disposables by [PERSON_NAME] Dental Supplier 2 options a…" at bounding box center [857, 562] width 1042 height 568
click at [690, 289] on ul "Nitrile Gloves - Small disposables by [PERSON_NAME] Dental Supplier 2 options a…" at bounding box center [857, 562] width 1042 height 568
click at [765, 338] on ul "Nitrile Gloves - Small disposables by [PERSON_NAME] Dental Supplier 2 options a…" at bounding box center [857, 562] width 1042 height 568
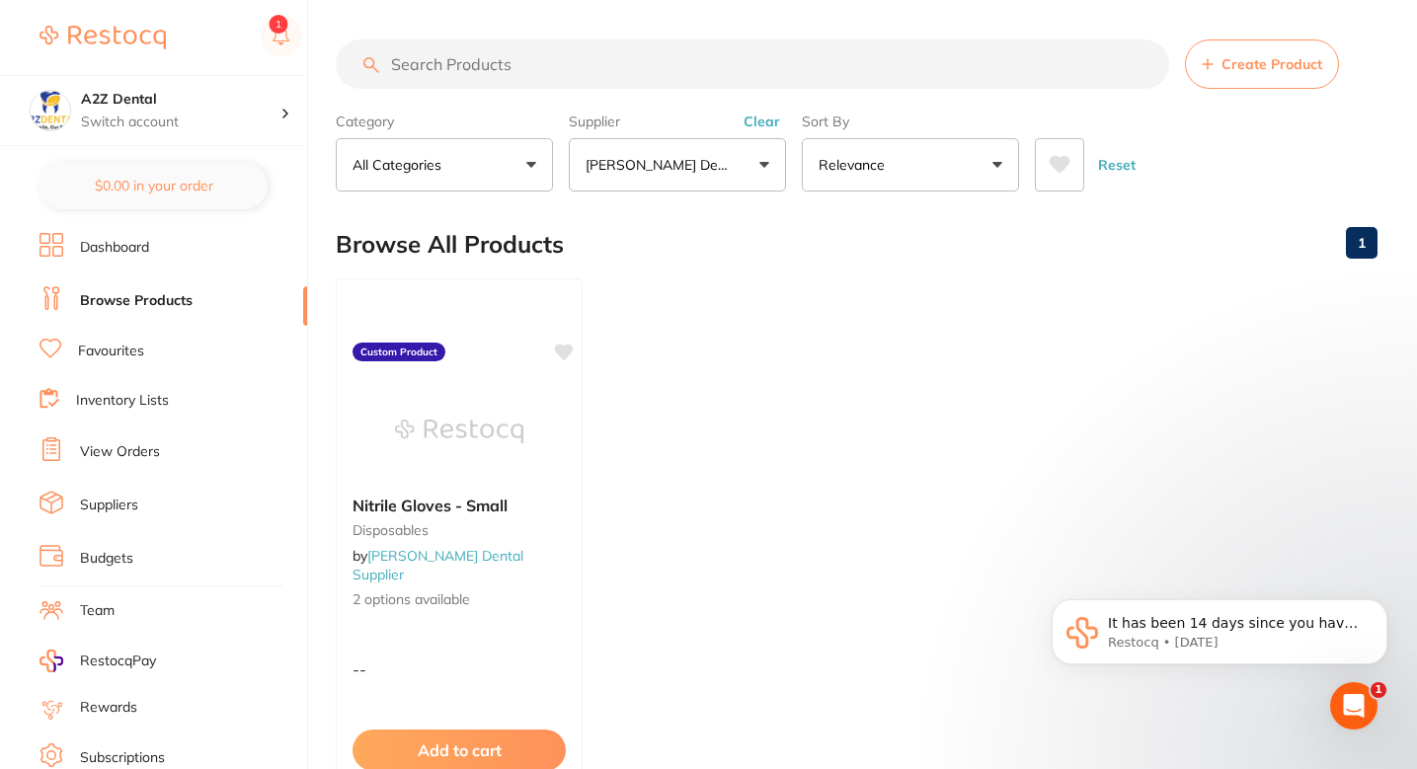
click at [802, 370] on ul "Nitrile Gloves - Small disposables by [PERSON_NAME] Dental Supplier 2 options a…" at bounding box center [857, 562] width 1042 height 568
click at [703, 348] on ul "Nitrile Gloves - Small disposables by [PERSON_NAME] Dental Supplier 2 options a…" at bounding box center [857, 562] width 1042 height 568
click at [670, 336] on ul "Nitrile Gloves - Small disposables by [PERSON_NAME] Dental Supplier 2 options a…" at bounding box center [857, 562] width 1042 height 568
click at [755, 335] on ul "Nitrile Gloves - Small disposables by [PERSON_NAME] Dental Supplier 2 options a…" at bounding box center [857, 562] width 1042 height 568
click at [677, 349] on ul "Nitrile Gloves - Small disposables by [PERSON_NAME] Dental Supplier 2 options a…" at bounding box center [857, 562] width 1042 height 568
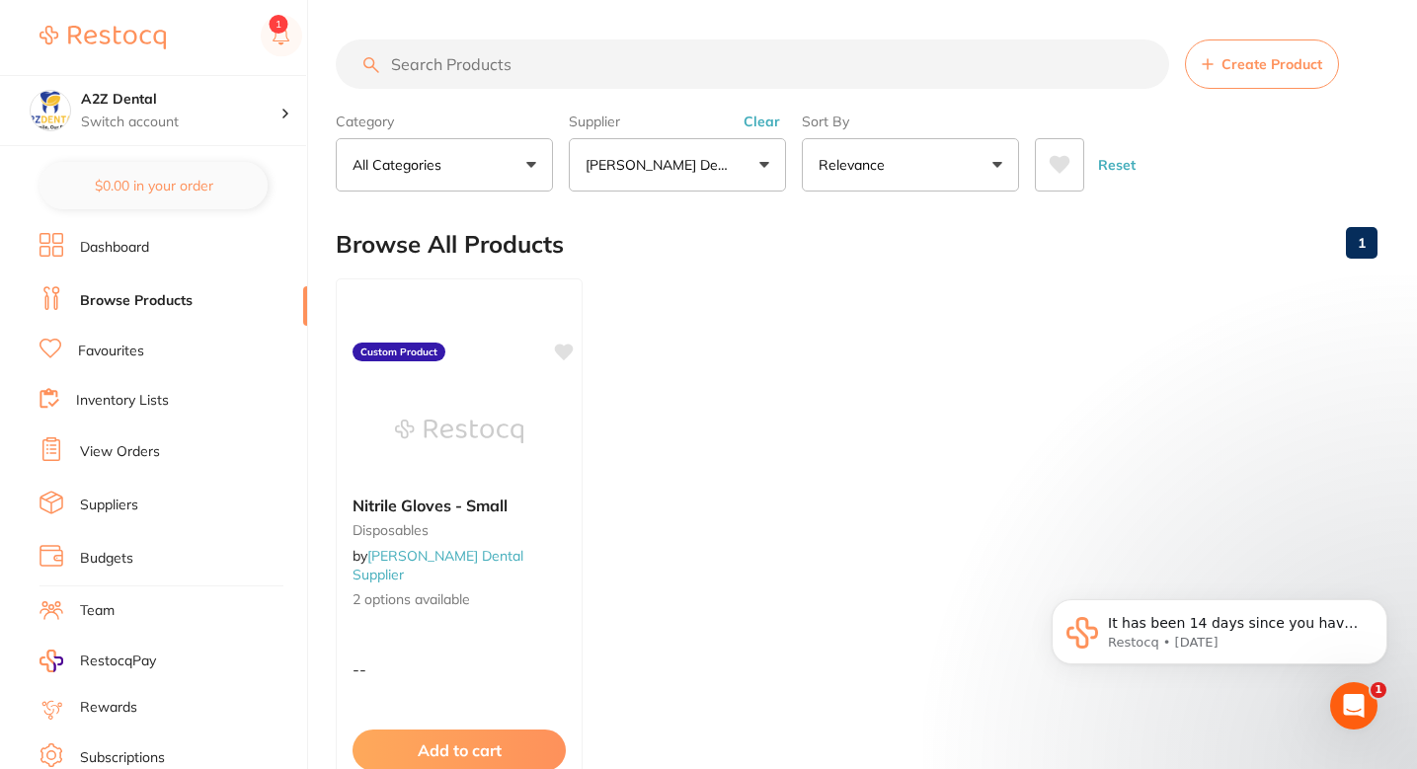
click at [754, 406] on ul "Nitrile Gloves - Small disposables by [PERSON_NAME] Dental Supplier 2 options a…" at bounding box center [857, 562] width 1042 height 568
click at [828, 323] on ul "Nitrile Gloves - Small disposables by [PERSON_NAME] Dental Supplier 2 options a…" at bounding box center [857, 562] width 1042 height 568
click at [854, 384] on ul "Nitrile Gloves - Small disposables by [PERSON_NAME] Dental Supplier 2 options a…" at bounding box center [857, 562] width 1042 height 568
click at [914, 363] on ul "Nitrile Gloves - Small disposables by [PERSON_NAME] Dental Supplier 2 options a…" at bounding box center [857, 562] width 1042 height 568
click at [974, 362] on ul "Nitrile Gloves - Small disposables by [PERSON_NAME] Dental Supplier 2 options a…" at bounding box center [857, 562] width 1042 height 568
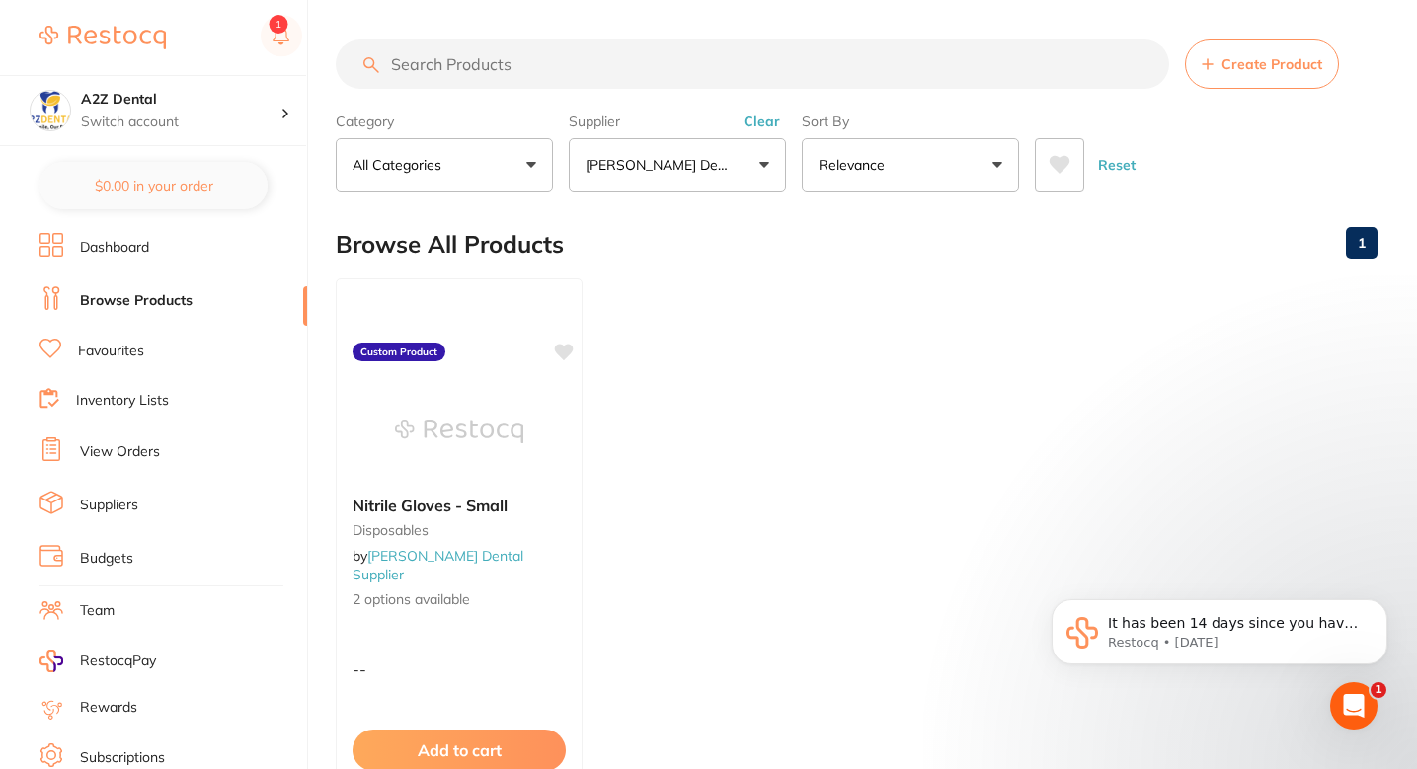
click at [950, 344] on ul "Nitrile Gloves - Small disposables by [PERSON_NAME] Dental Supplier 2 options a…" at bounding box center [857, 562] width 1042 height 568
